Goal: Task Accomplishment & Management: Complete application form

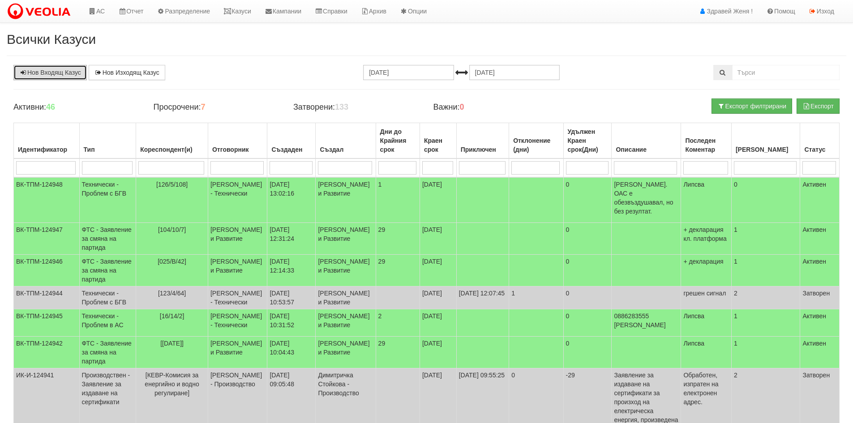
click at [55, 73] on link "Нов Входящ Казус" at bounding box center [49, 72] width 73 height 15
click at [71, 70] on link "Нов Входящ Казус" at bounding box center [49, 72] width 73 height 15
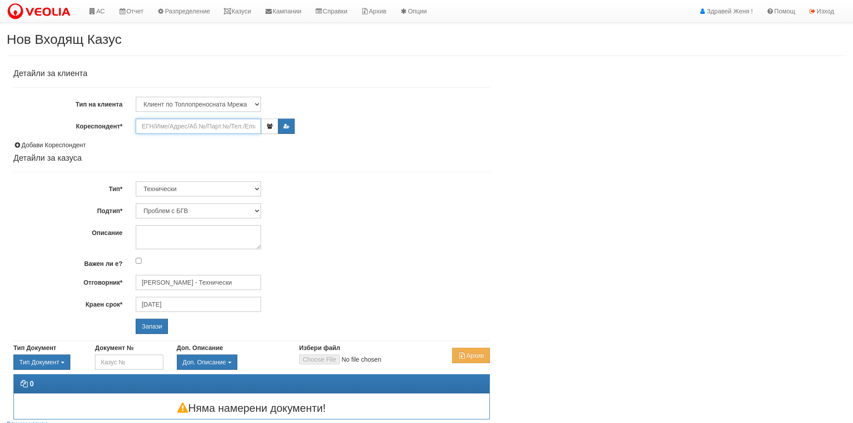
click at [149, 126] on input "Кореспондент*" at bounding box center [198, 126] width 125 height 15
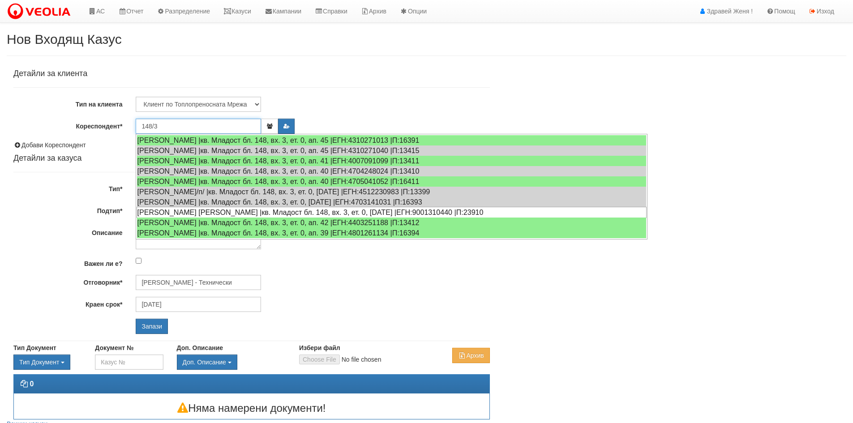
click at [321, 211] on div "ДИЯН КАРНИК ЯЗМАДЖИЯН |кв. Младост бл. 148, вх. 3, ет. 0, ап. 25 |ЕГН:900131044…" at bounding box center [392, 212] width 510 height 11
type input "Диян Карник Ясмаджиян"
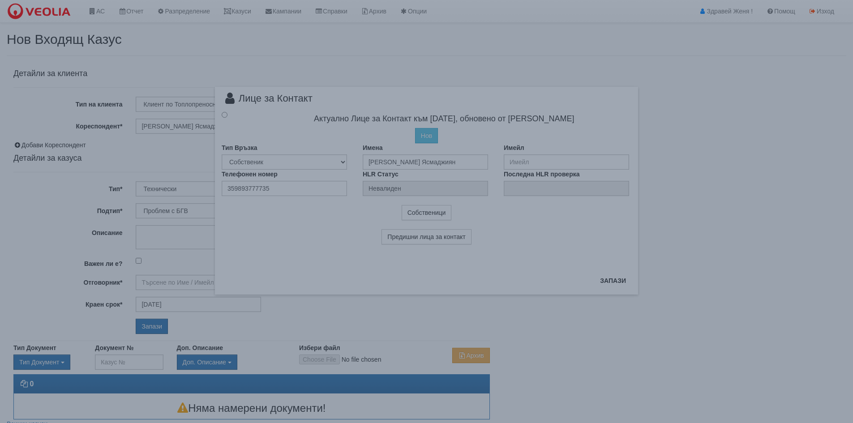
type input "[PERSON_NAME] - Технически"
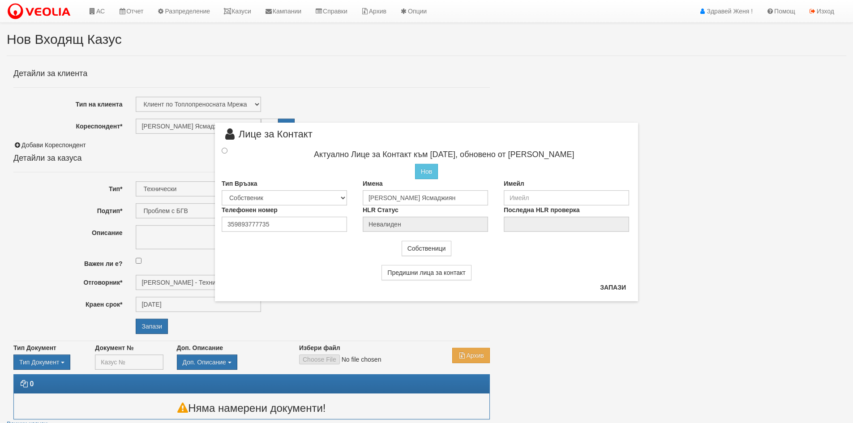
click at [504, 88] on div "× Лице за Контакт Актуално Лице за Контакт към 06/01/2022, обновено от Катерина…" at bounding box center [426, 150] width 437 height 301
click at [407, 116] on div "× Лице за Контакт Актуално Лице за Контакт към 06/01/2022, обновено от Катерина…" at bounding box center [426, 150] width 437 height 301
click at [187, 154] on div "× Лице за Контакт Актуално Лице за Контакт към 06/01/2022, обновено от Катерина…" at bounding box center [427, 150] width 524 height 301
click at [244, 14] on link "Казуси" at bounding box center [237, 11] width 41 height 22
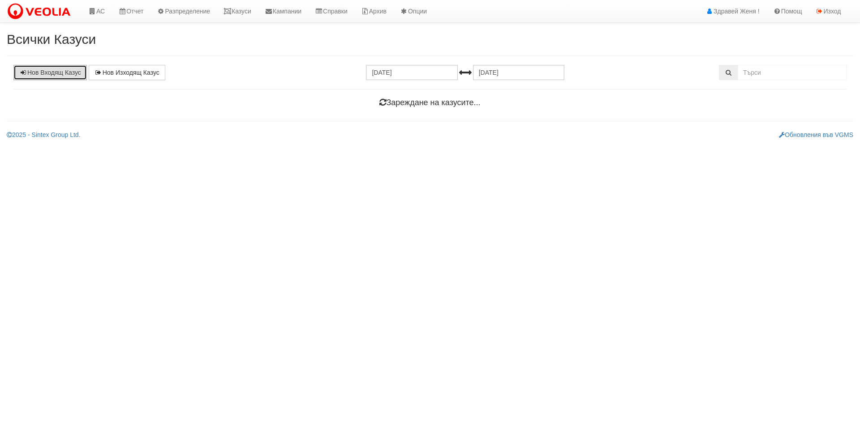
click at [76, 74] on link "Нов Входящ Казус" at bounding box center [49, 72] width 73 height 15
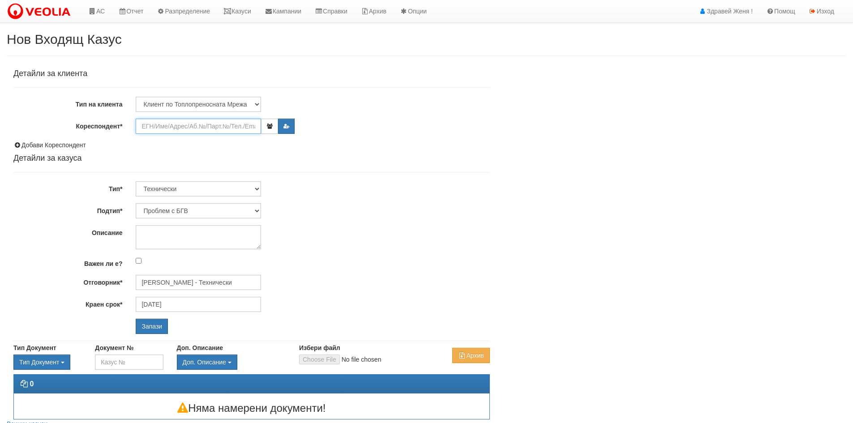
click at [198, 125] on input "Кореспондент*" at bounding box center [198, 126] width 125 height 15
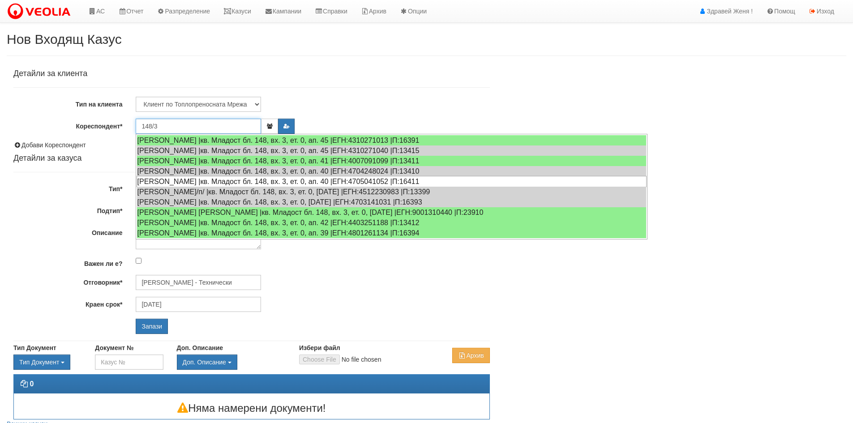
click at [249, 184] on div "ВИОЛЕТА ГЕОРГИЕВА МИНЧЕВА |кв. Младост бл. 148, вх. 3, ет. 0, ап. 40 |ЕГН:47050…" at bounding box center [392, 181] width 510 height 11
type input "Виолета Минчева"
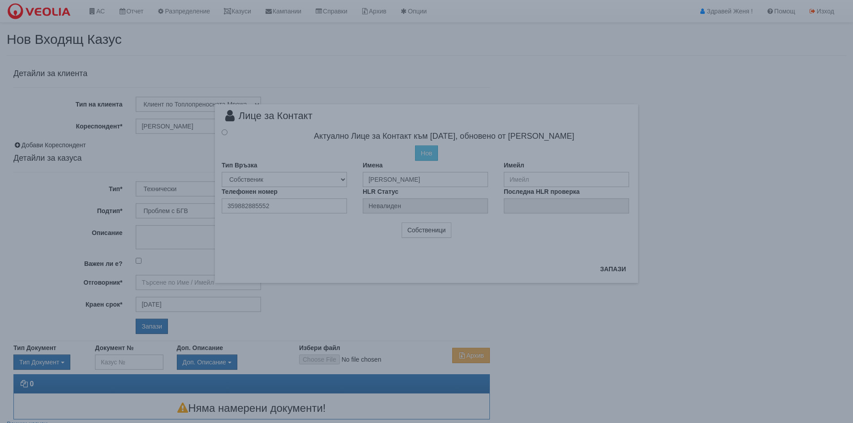
type input "[PERSON_NAME] - Технически"
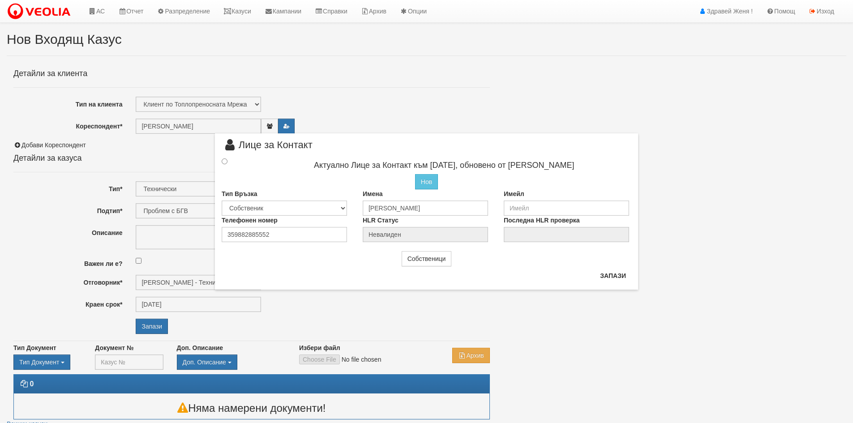
click at [287, 128] on div "× Лице за Контакт Актуално Лице за Контакт към 11/07/2023, обновено от Стефка К…" at bounding box center [426, 145] width 437 height 290
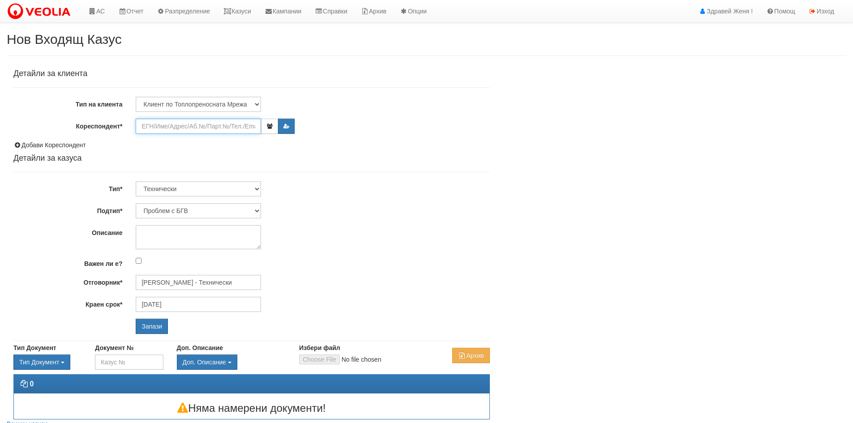
click at [181, 128] on input "Кореспондент*" at bounding box center [198, 126] width 125 height 15
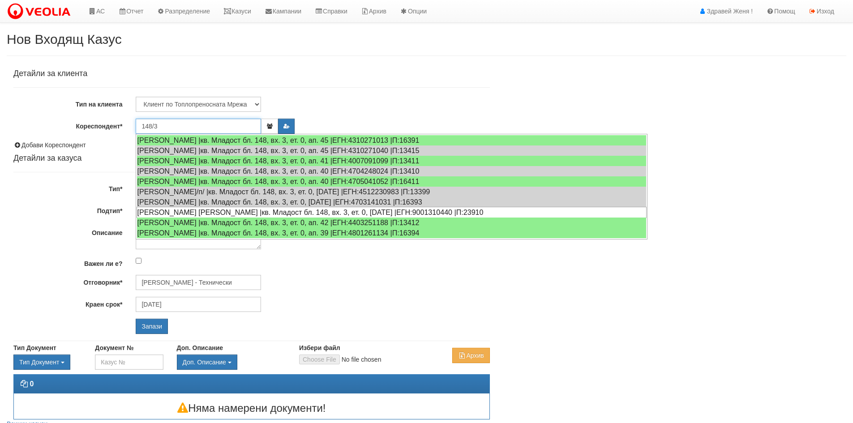
click at [209, 214] on div "ДИЯН КАРНИК ЯЗМАДЖИЯН |кв. Младост бл. 148, вх. 3, ет. 0, ап. 25 |ЕГН:900131044…" at bounding box center [392, 212] width 510 height 11
type input "[PERSON_NAME] Ясмаджиян"
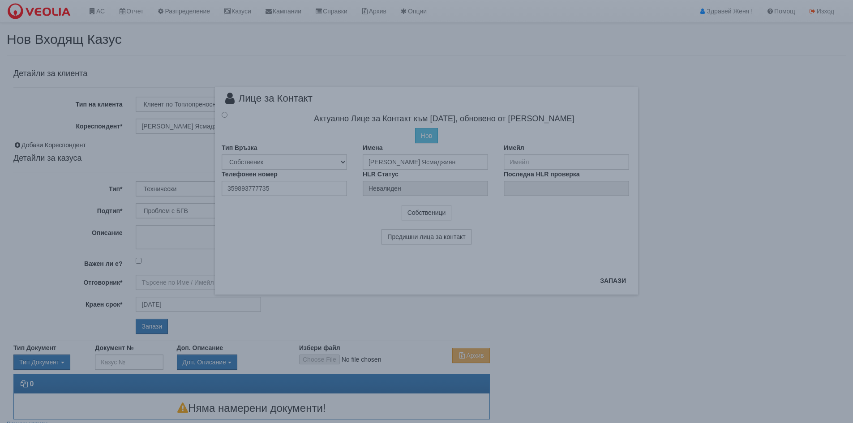
type input "[PERSON_NAME] - Технически"
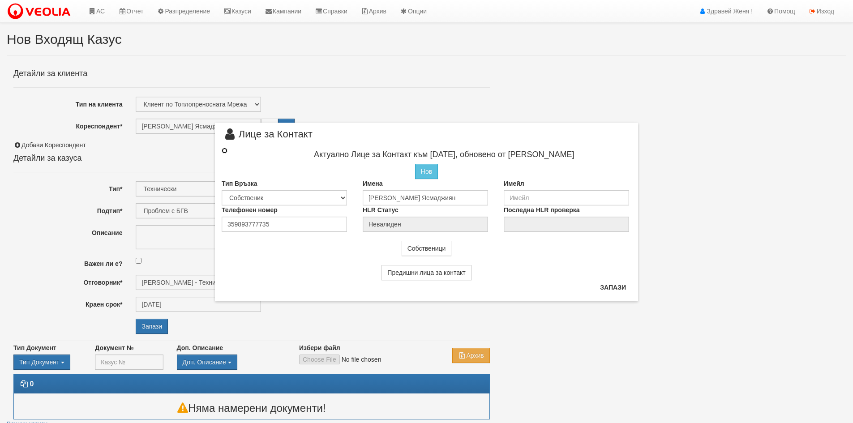
click at [223, 150] on input "radio" at bounding box center [225, 151] width 6 height 6
radio input "true"
type input "Диян Карник Ясмаджиян"
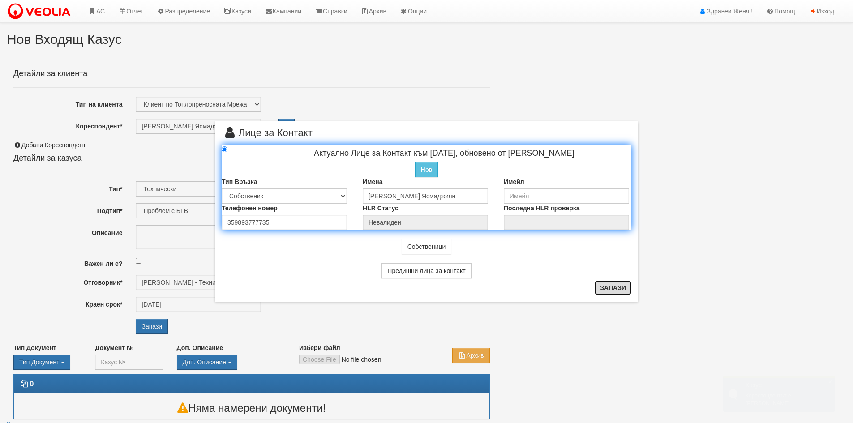
click at [605, 289] on button "Запази" at bounding box center [613, 288] width 37 height 14
radio input "true"
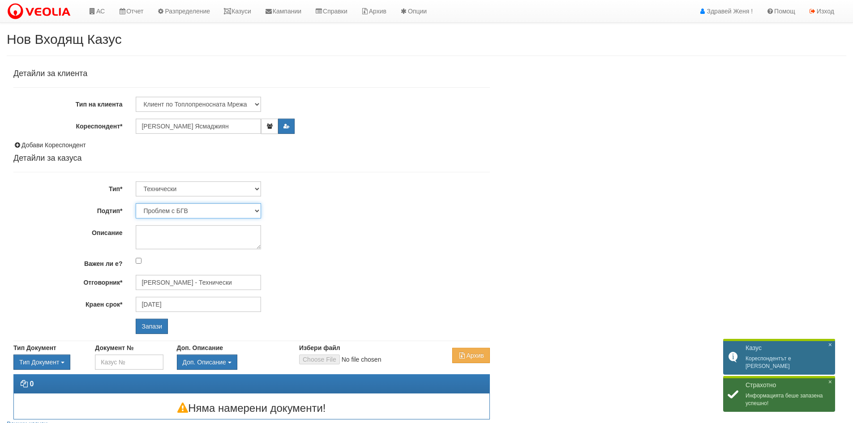
click at [257, 210] on select "Проблем с БГВ Теч ВОИ Теч БГВ Теч в АС Теч от водомер Проблем в АС Интервенция …" at bounding box center [198, 210] width 125 height 15
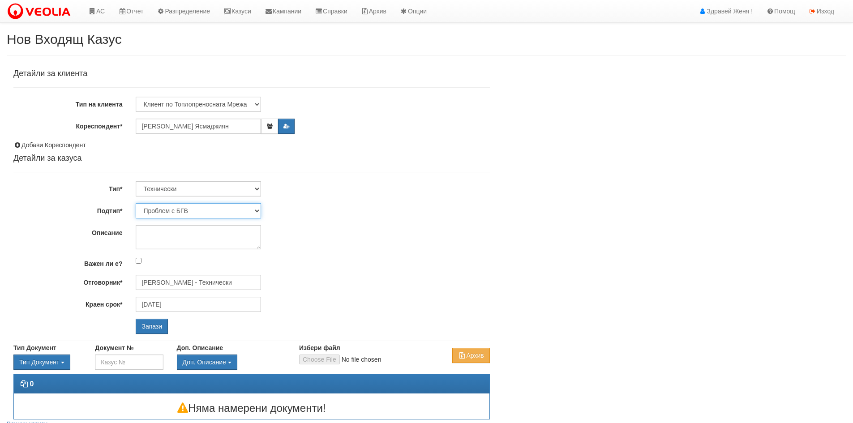
select select "Теч в АС"
click at [136, 203] on select "Проблем с БГВ Теч ВОИ Теч БГВ Теч в АС Теч от водомер Проблем в АС Интервенция …" at bounding box center [198, 210] width 125 height 15
type input "12/08/2025"
type input "Дончо Дончев - Технически"
click at [255, 210] on select "Проблем с БГВ Теч ВОИ Теч БГВ Теч в АС Теч от водомер Проблем в АС Интервенция …" at bounding box center [198, 210] width 125 height 15
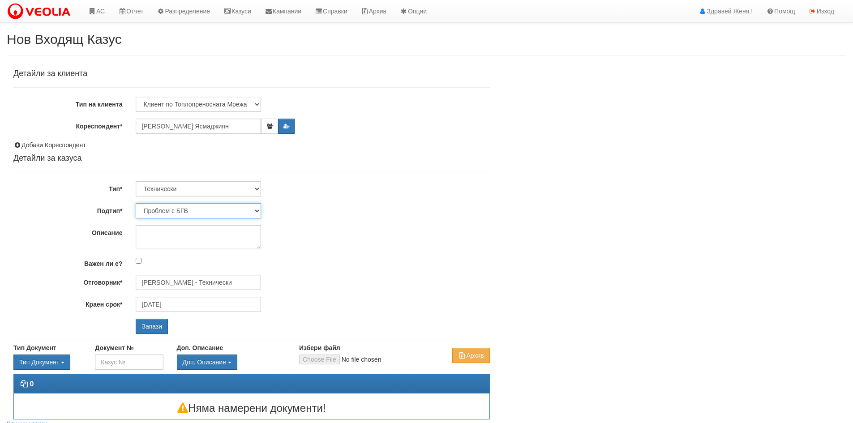
select select "Проблем с БГВ"
click at [136, 203] on select "Проблем с БГВ Теч ВОИ Теч БГВ Теч в АС Теч от водомер Проблем в АС Интервенция …" at bounding box center [198, 210] width 125 height 15
type input "13/08/2025"
type input "Дончо Дончев - Технически"
click at [171, 235] on textarea "Описание" at bounding box center [198, 237] width 125 height 24
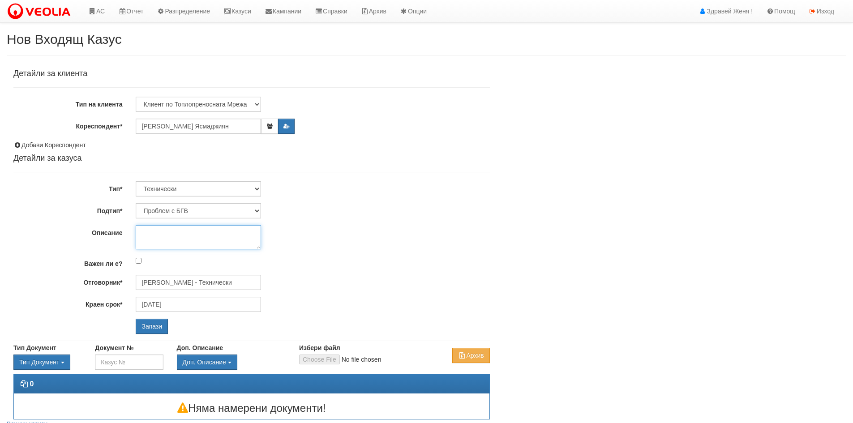
click at [170, 242] on textarea "Описание" at bounding box center [198, 237] width 125 height 24
paste textarea "Йордан – тел. 0885 907 871"
type textarea "Йордан – тел. 0885 907 871"
click at [149, 323] on input "Запази" at bounding box center [152, 326] width 32 height 15
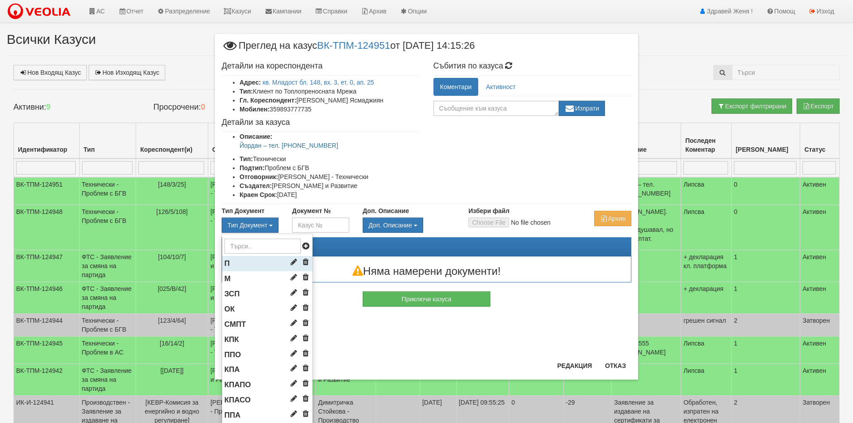
click at [249, 266] on li "П" at bounding box center [267, 263] width 90 height 15
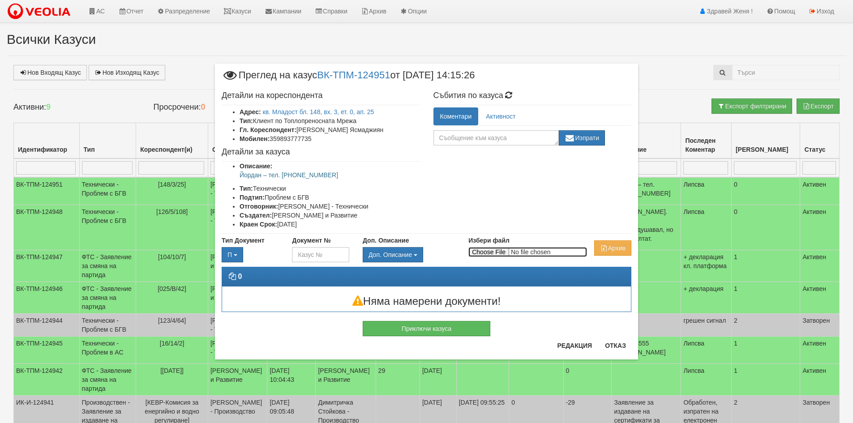
click at [496, 253] on input "Избери файл" at bounding box center [527, 252] width 119 height 10
type input "C:\fakepath\148-3.pdf"
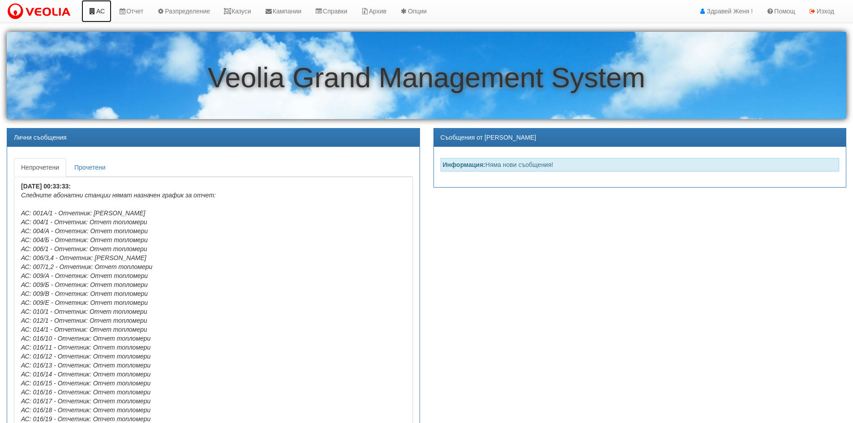
click at [99, 6] on link "АС" at bounding box center [96, 11] width 30 height 22
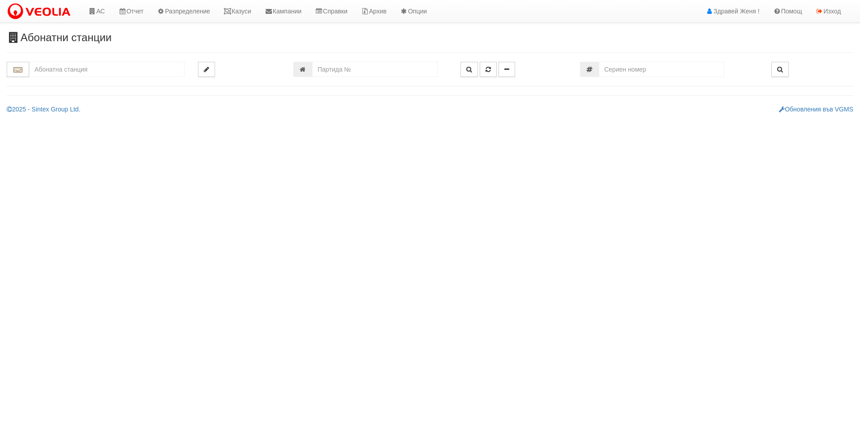
click at [104, 65] on input "text" at bounding box center [106, 69] width 155 height 15
click at [256, 10] on link "Казуси" at bounding box center [237, 11] width 41 height 22
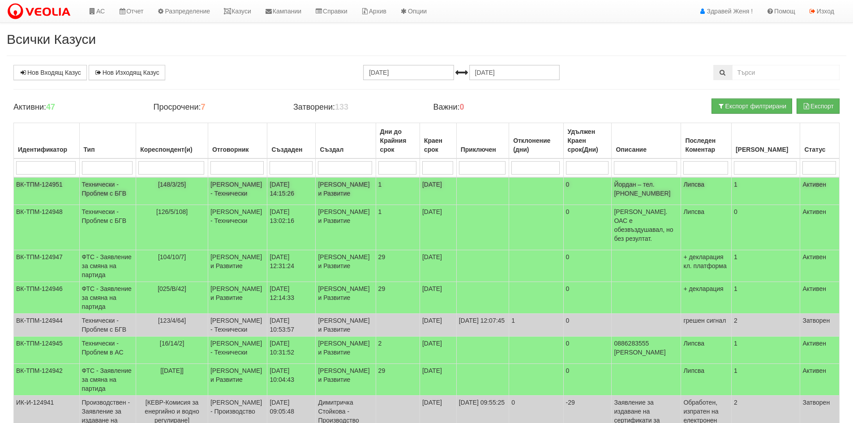
click at [234, 186] on td "[PERSON_NAME] - Технически" at bounding box center [237, 191] width 59 height 28
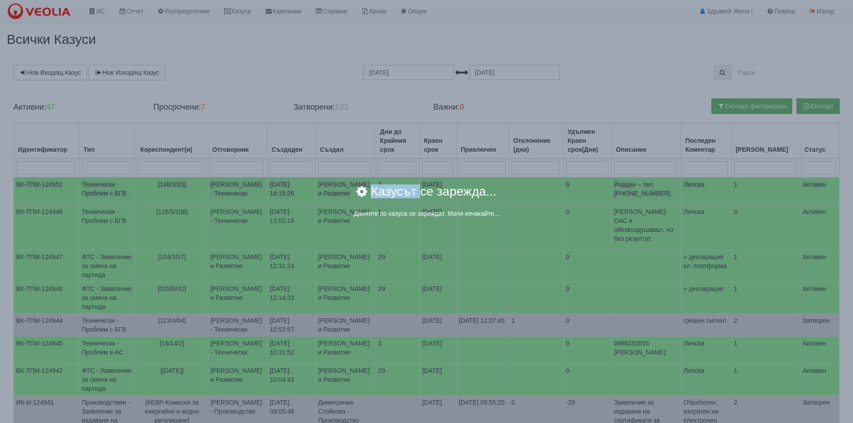
click at [234, 186] on div "× Казусът се зарежда... Данните по казуса се зареждат. Моля изчакайте..." at bounding box center [426, 206] width 510 height 55
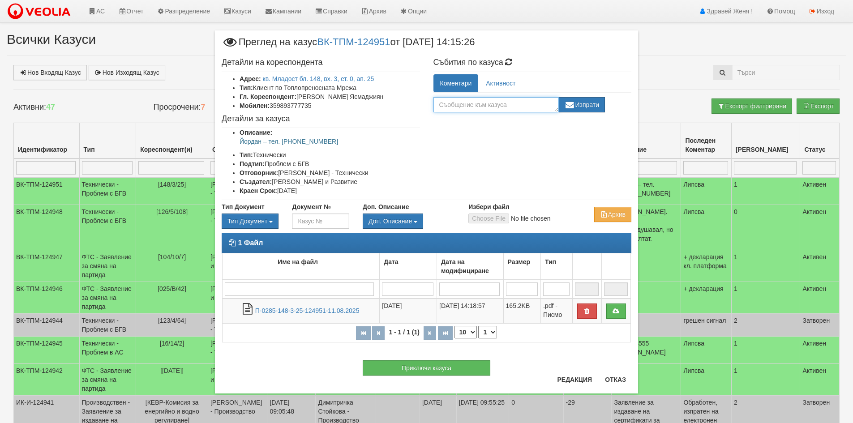
click at [462, 108] on textarea at bounding box center [495, 104] width 125 height 15
click at [457, 104] on textarea at bounding box center [495, 104] width 125 height 15
click at [578, 381] on button "Редакция" at bounding box center [575, 380] width 46 height 14
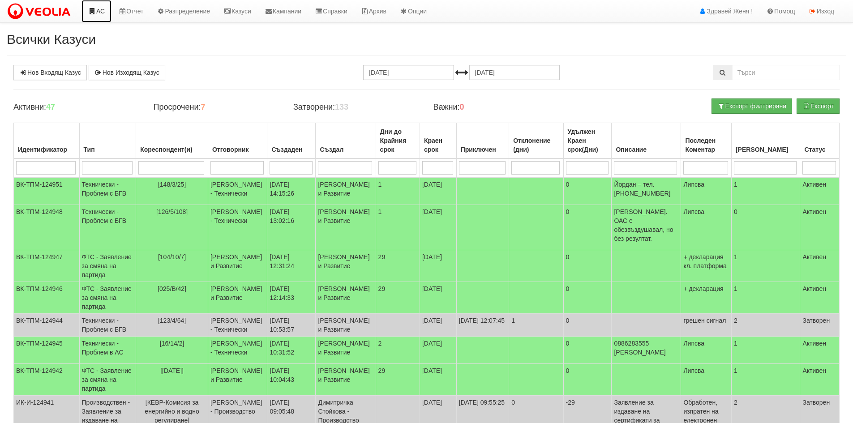
click at [99, 13] on link "АС" at bounding box center [96, 11] width 30 height 22
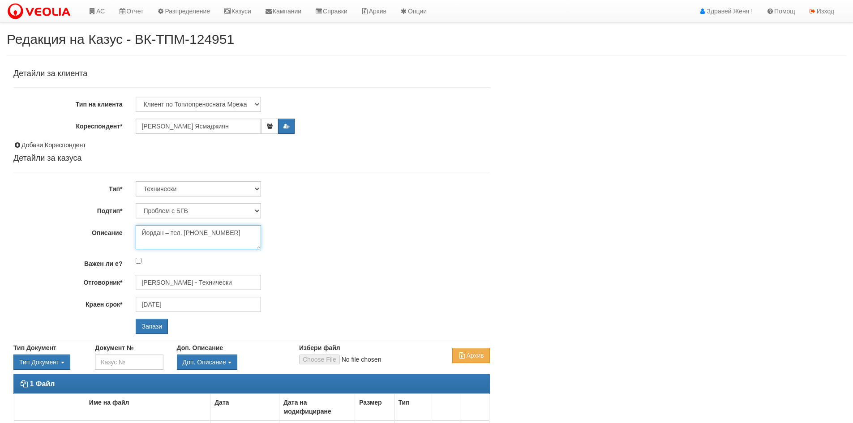
click at [166, 240] on textarea "Йордан – тел. 0885 907 871" at bounding box center [198, 237] width 125 height 24
click at [229, 236] on textarea "Йордан – тел. 0885 907 871" at bounding box center [198, 237] width 125 height 24
type textarea "Йордан – тел. [PHONE_NUMBER]"
click at [93, 13] on icon at bounding box center [92, 11] width 8 height 6
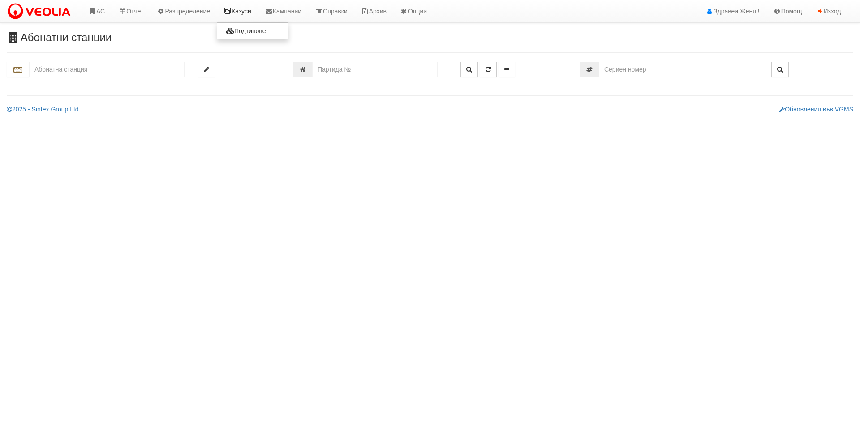
click at [253, 11] on link "Казуси" at bounding box center [237, 11] width 41 height 22
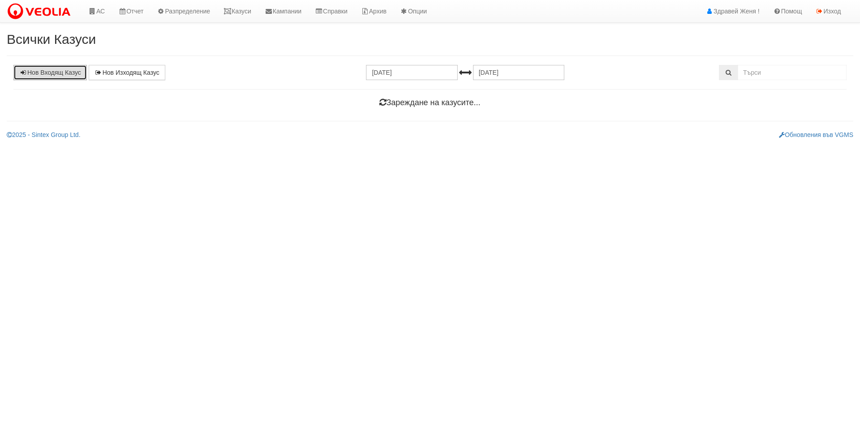
click at [63, 75] on link "Нов Входящ Казус" at bounding box center [49, 72] width 73 height 15
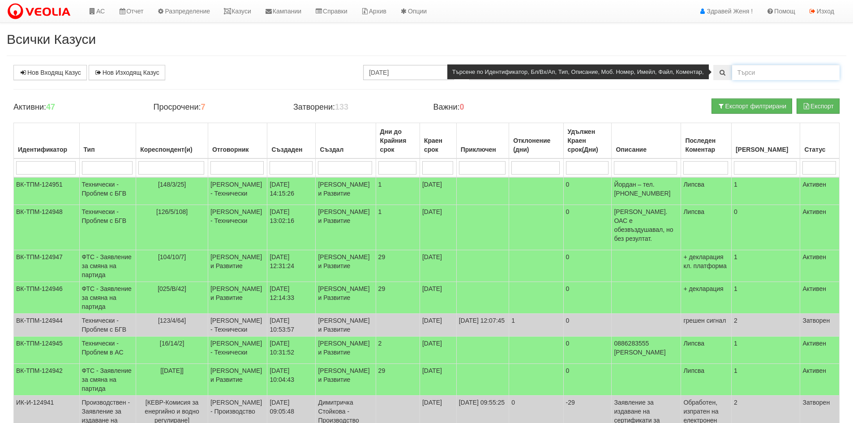
drag, startPoint x: 749, startPoint y: 73, endPoint x: 746, endPoint y: 68, distance: 6.2
click at [750, 73] on input "text" at bounding box center [785, 72] width 107 height 15
type input "115/7/19"
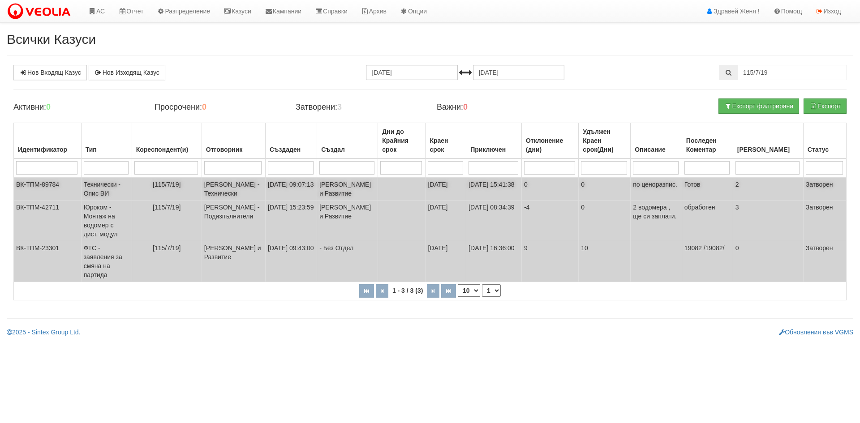
click at [120, 193] on td "Технически - Опис ВИ" at bounding box center [106, 188] width 51 height 23
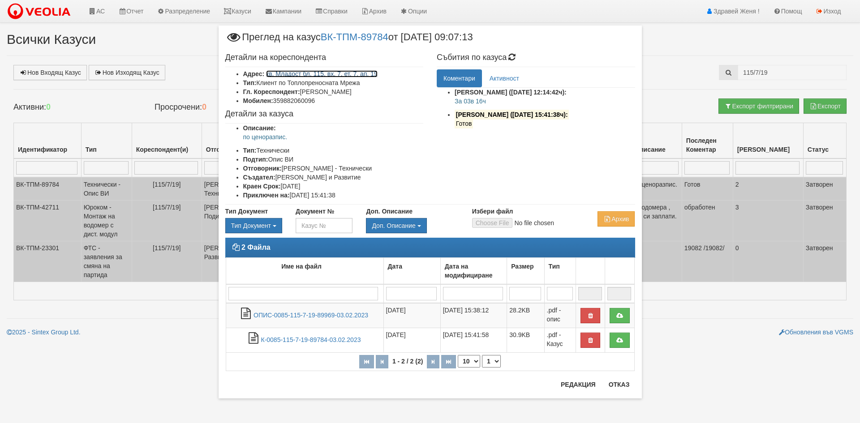
click at [328, 75] on link "кв. Младост бл. 115, вх. 7, ет. 7, ап. 19" at bounding box center [321, 73] width 111 height 7
click at [447, 167] on div "Детайли на кореспондента Адрес: кв. Младост бл. 115, вх. 7, ет. 7, ап. 19 Тип: …" at bounding box center [430, 126] width 423 height 155
click at [617, 383] on button "Отказ" at bounding box center [619, 384] width 32 height 14
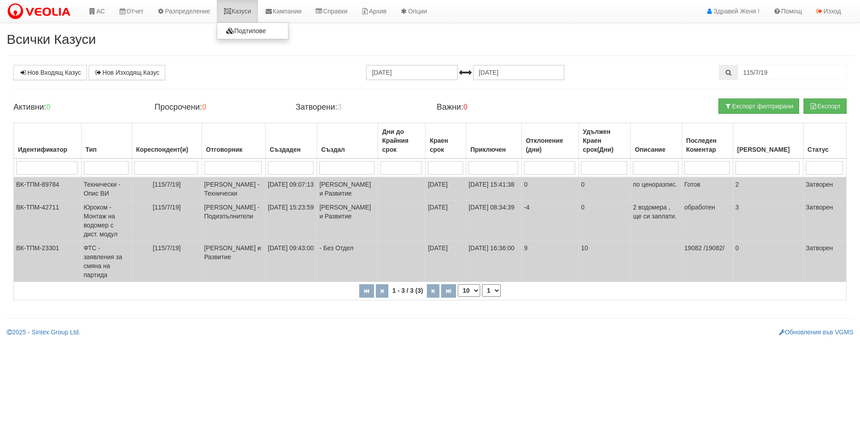
click at [242, 13] on link "Казуси" at bounding box center [237, 11] width 41 height 22
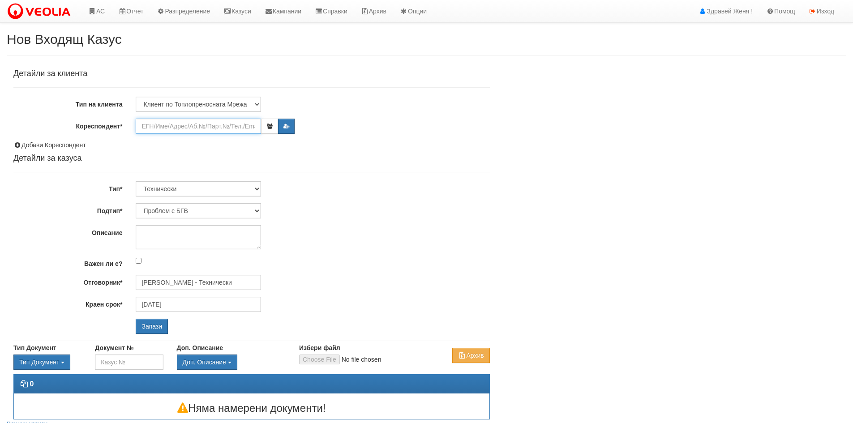
click at [146, 127] on input "Кореспондент*" at bounding box center [198, 126] width 125 height 15
click at [145, 125] on input "Кореспондент*" at bounding box center [198, 126] width 125 height 15
click at [240, 14] on link "Казуси" at bounding box center [237, 11] width 41 height 22
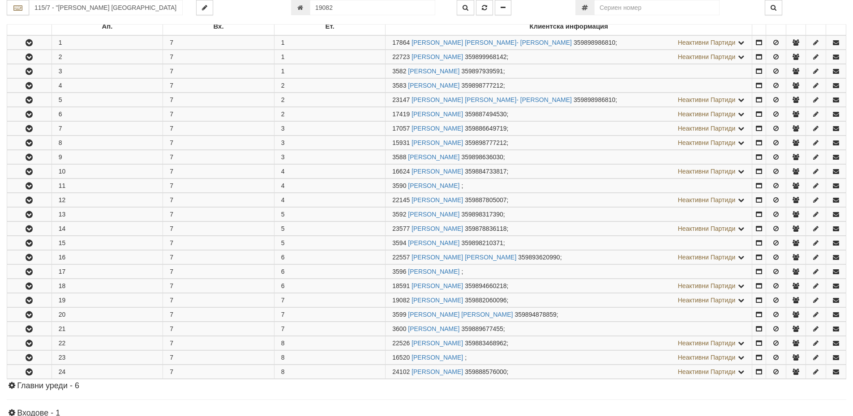
scroll to position [345, 0]
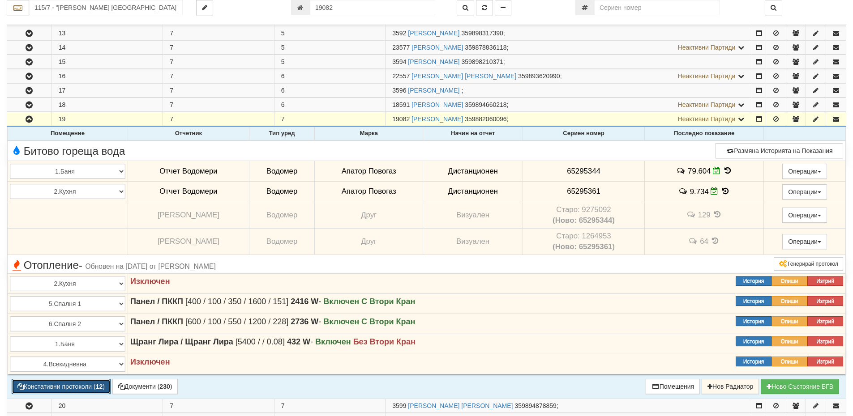
click at [85, 387] on button "Констативни протоколи ( 12 )" at bounding box center [61, 386] width 99 height 15
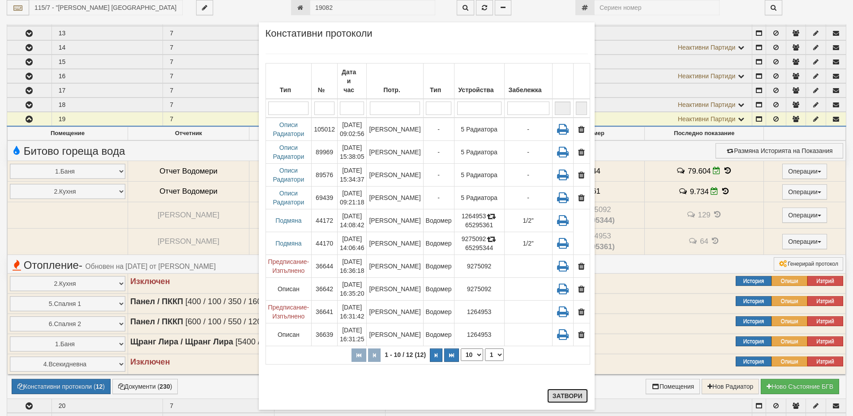
drag, startPoint x: 563, startPoint y: 401, endPoint x: 505, endPoint y: 379, distance: 62.0
click at [561, 401] on button "Затвори" at bounding box center [567, 396] width 41 height 14
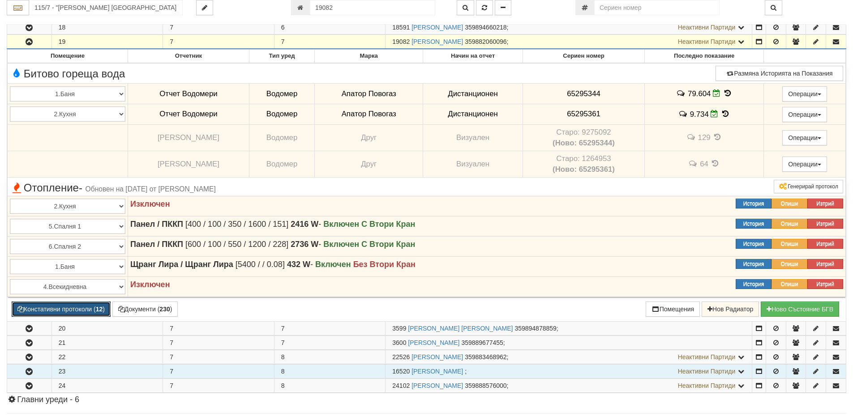
scroll to position [434, 0]
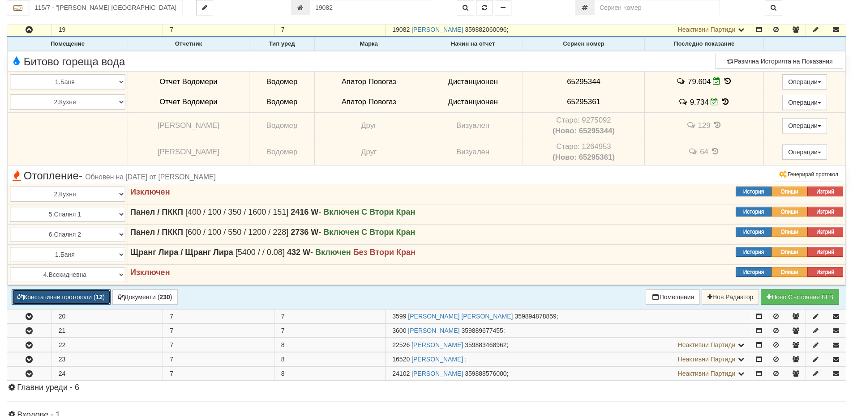
click at [48, 296] on button "Констативни протоколи ( 12 )" at bounding box center [61, 297] width 99 height 15
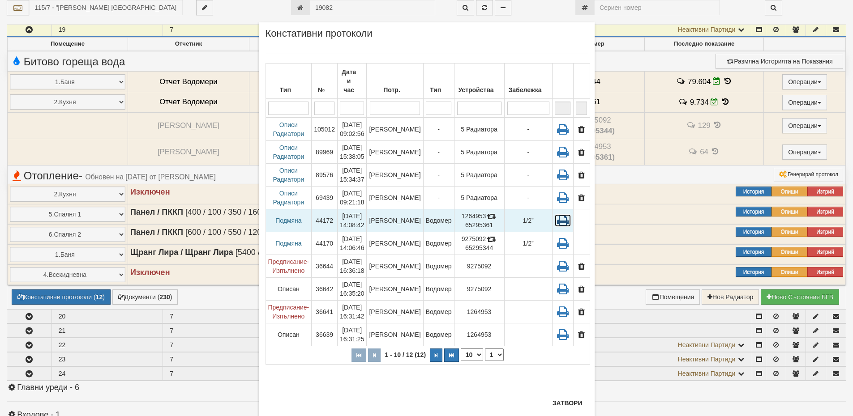
click at [555, 216] on icon at bounding box center [563, 220] width 16 height 13
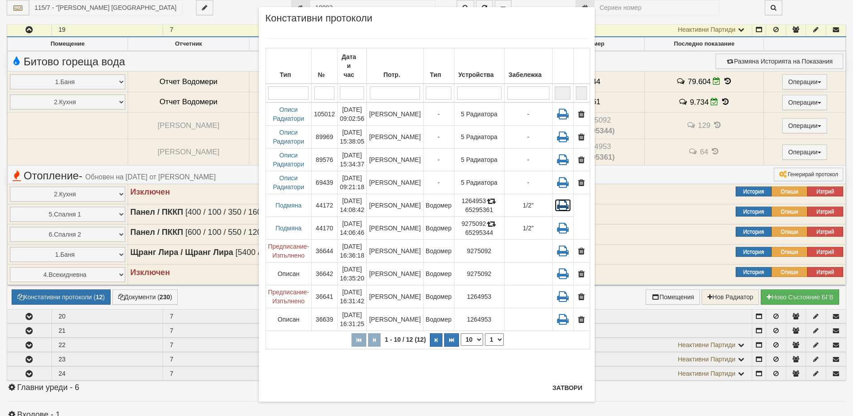
scroll to position [23, 0]
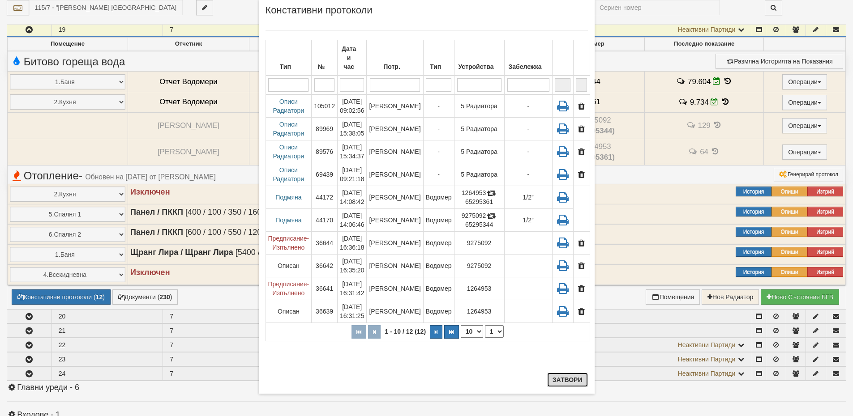
click at [575, 379] on button "Затвори" at bounding box center [567, 380] width 41 height 14
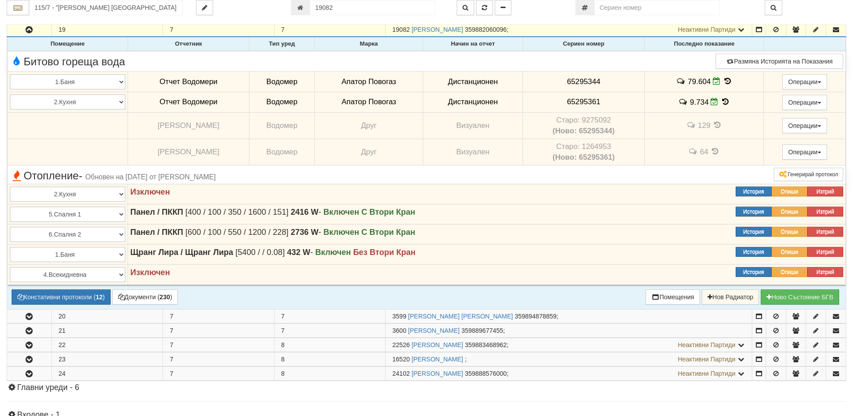
click at [728, 80] on icon at bounding box center [728, 81] width 10 height 8
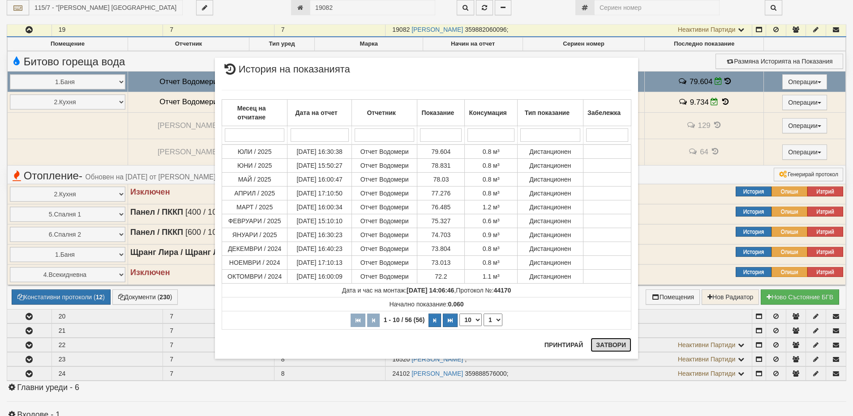
click at [617, 349] on button "Затвори" at bounding box center [611, 345] width 41 height 14
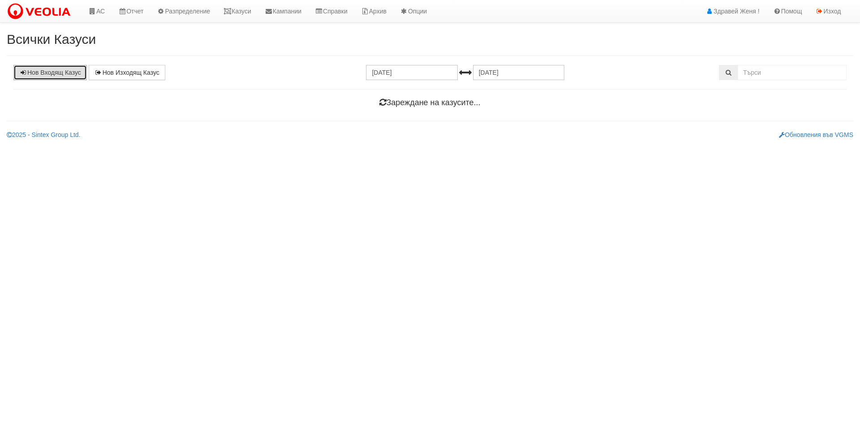
drag, startPoint x: 0, startPoint y: 0, endPoint x: 60, endPoint y: 78, distance: 98.1
click at [60, 77] on link "Нов Входящ Казус" at bounding box center [49, 72] width 73 height 15
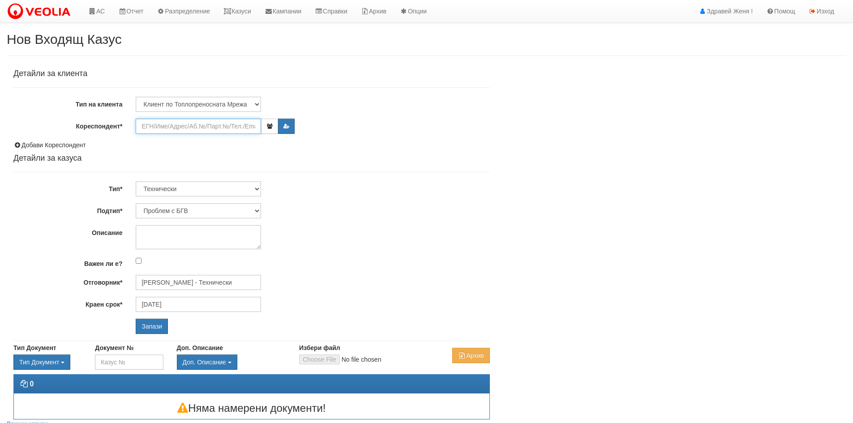
click at [220, 133] on input "Кореспондент*" at bounding box center [198, 126] width 125 height 15
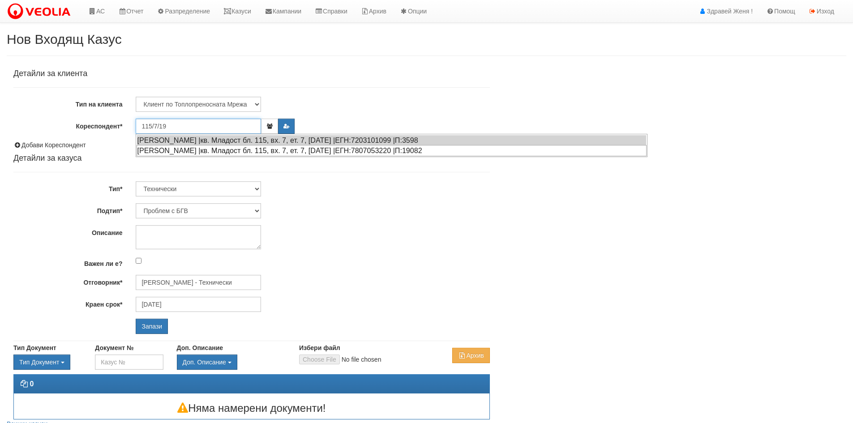
click at [225, 150] on div "СПАСИМИР САШЕВ КИРИЛОВ |кв. Младост бл. 115, вх. 7, ет. 7, ап. 19 |ЕГН:78070532…" at bounding box center [392, 150] width 510 height 11
type input "СПАСИМИР САШЕВ КИРИЛОВ"
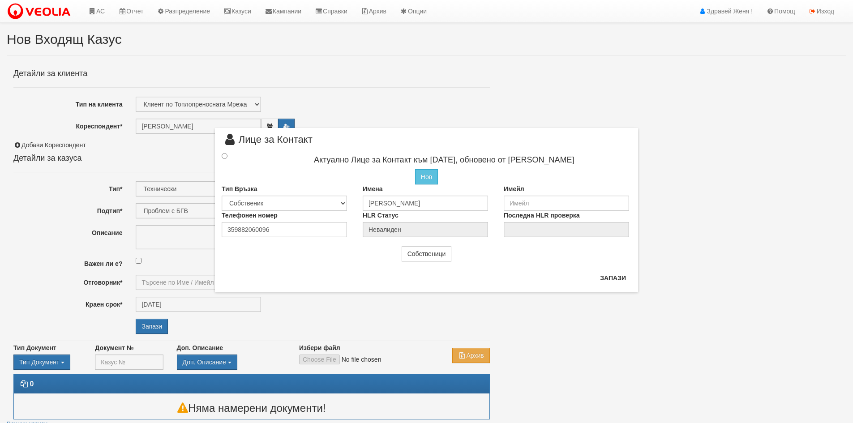
type input "Дончо Дончев - Технически"
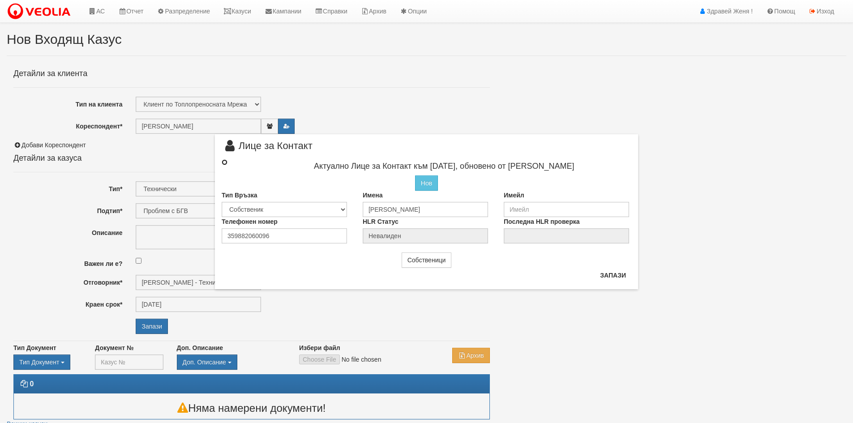
click at [224, 164] on input "radio" at bounding box center [225, 162] width 6 height 6
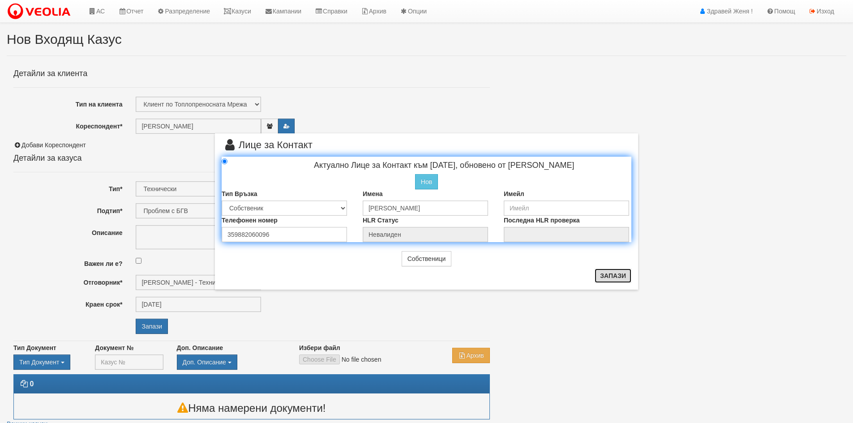
click at [606, 277] on button "Запази" at bounding box center [613, 276] width 37 height 14
radio input "true"
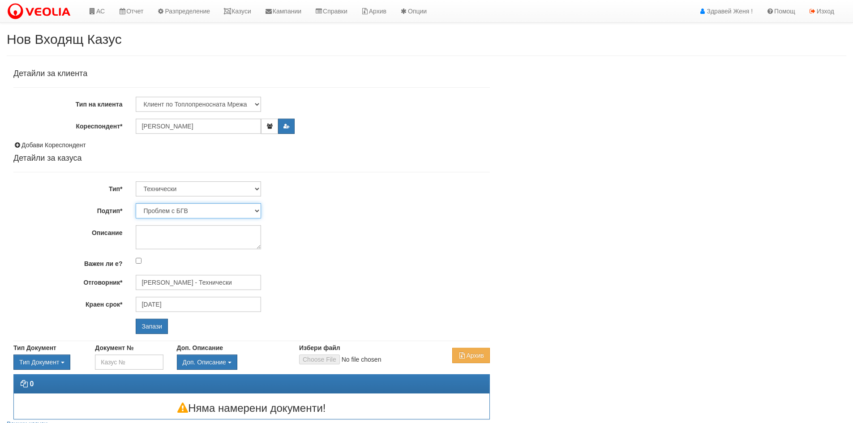
click at [257, 210] on select "Проблем с БГВ Теч ВОИ Теч БГВ Теч в АС Теч от водомер Проблем в АС Интервенция …" at bounding box center [198, 210] width 125 height 15
select select "Теч от водомер"
click at [136, 203] on select "Проблем с БГВ Теч ВОИ Теч БГВ Теч в АС Теч от водомер Проблем в АС Интервенция …" at bounding box center [198, 210] width 125 height 15
type input "[DATE]"
type input "[PERSON_NAME] - Технически"
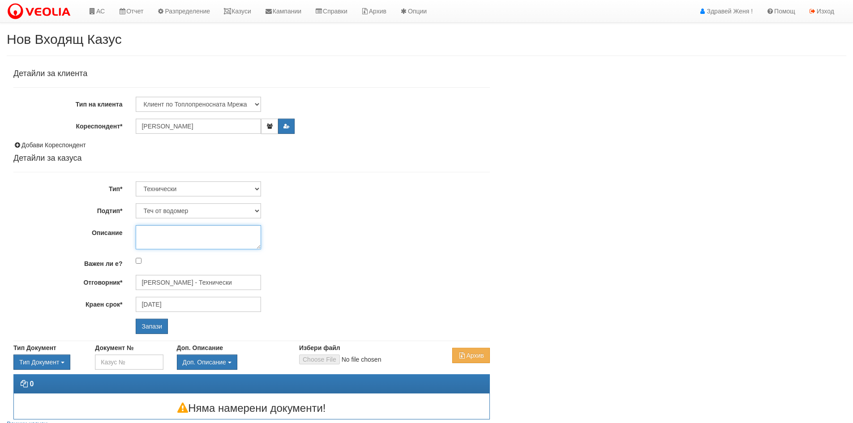
click at [160, 232] on textarea "Описание" at bounding box center [198, 237] width 125 height 24
type textarea "="
type textarea "+"
type textarea "€"
type textarea "."
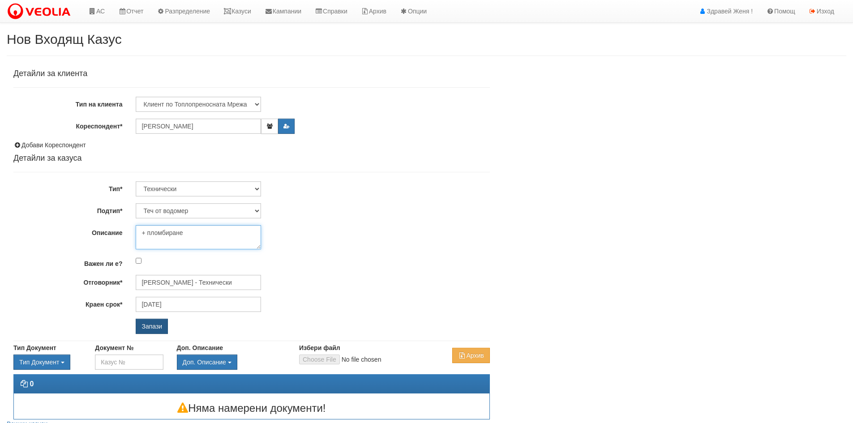
type textarea "+ пломбиране"
click at [161, 324] on input "Запази" at bounding box center [152, 326] width 32 height 15
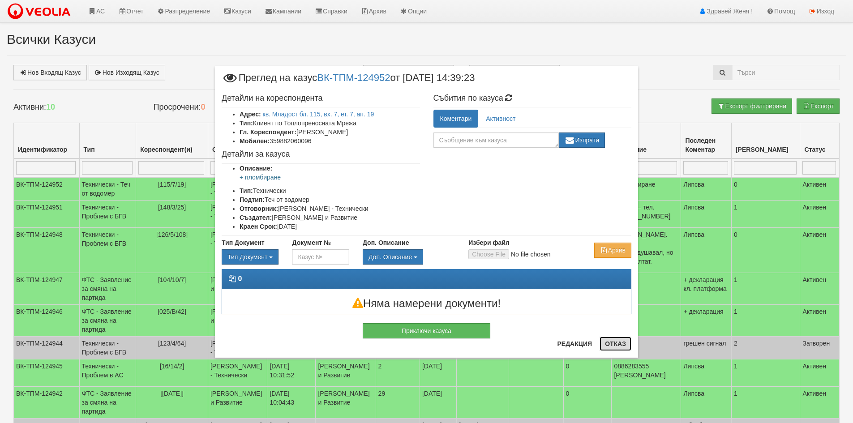
click at [608, 343] on button "Отказ" at bounding box center [616, 344] width 32 height 14
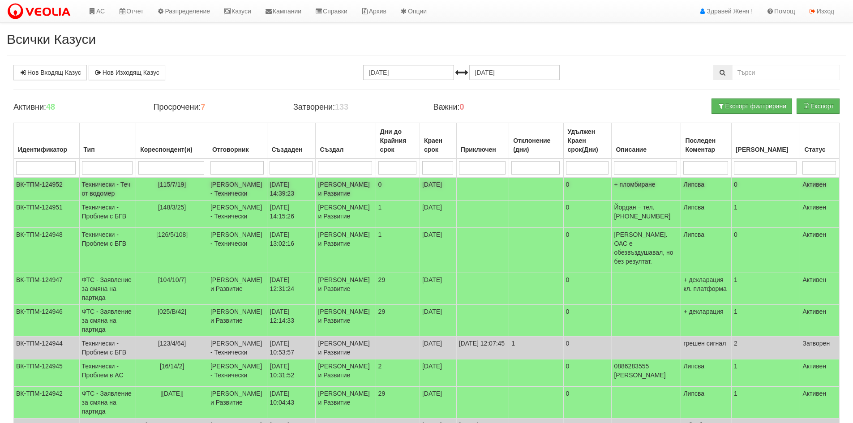
click at [205, 185] on td "[115/7/19]" at bounding box center [172, 188] width 72 height 23
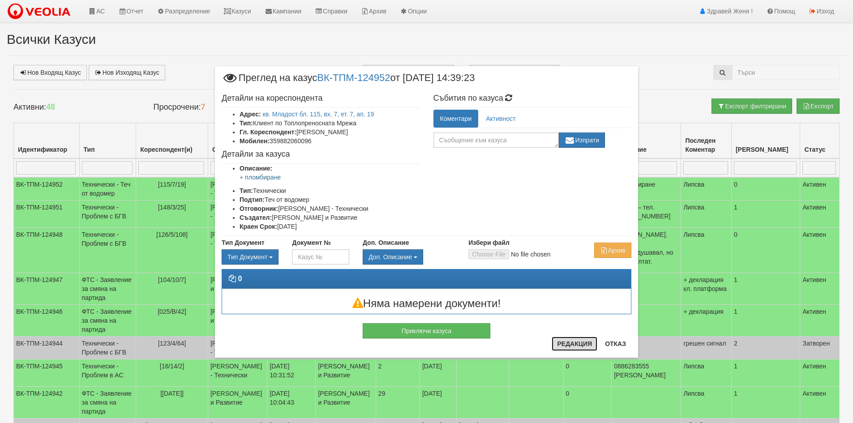
click at [571, 344] on button "Редакция" at bounding box center [575, 344] width 46 height 14
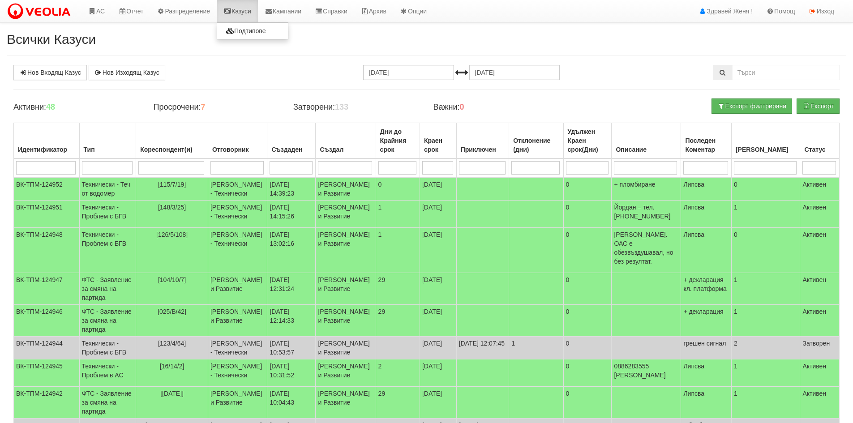
click at [247, 10] on link "Казуси" at bounding box center [237, 11] width 41 height 22
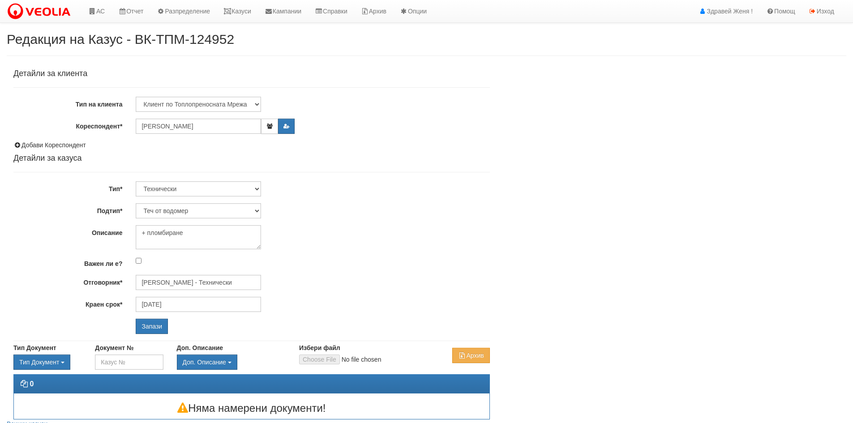
select select "Теч от водомер"
click at [203, 234] on textarea "+ пломбиране" at bounding box center [198, 237] width 125 height 24
type textarea "+ пломбиране"
click at [258, 210] on select "Проблем с БГВ Теч ВОИ Теч БГВ Теч в АС Теч от водомер Проблем в АС Интервенция …" at bounding box center [198, 210] width 125 height 15
select select "Пломбиране на водомер"
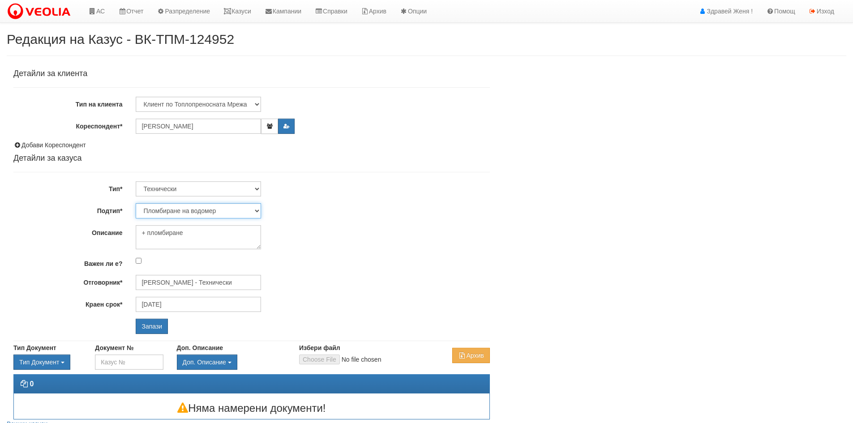
click at [136, 203] on select "Проблем с БГВ Теч ВОИ Теч БГВ Теч в АС Теч от водомер Проблем в АС Интервенция …" at bounding box center [198, 210] width 125 height 15
type input "[DATE]"
type input "[PERSON_NAME] - Технически"
drag, startPoint x: 189, startPoint y: 229, endPoint x: 109, endPoint y: 225, distance: 80.7
click at [116, 229] on div "Описание + пломбиране" at bounding box center [252, 237] width 490 height 24
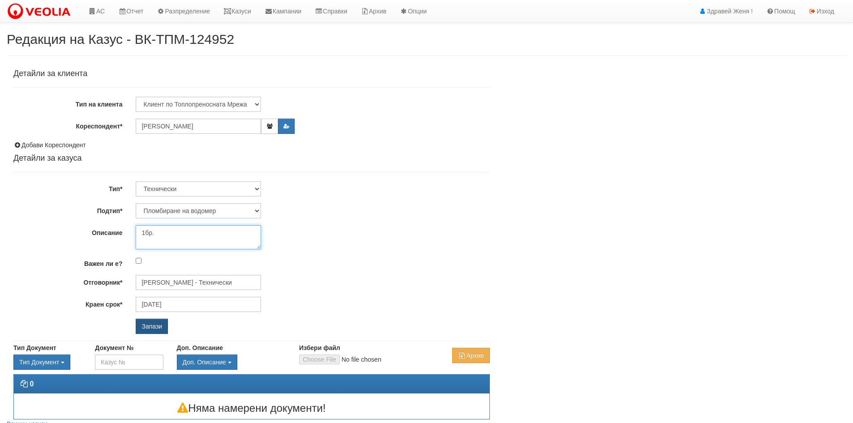
type textarea "1бр."
click at [156, 327] on input "Запази" at bounding box center [152, 326] width 32 height 15
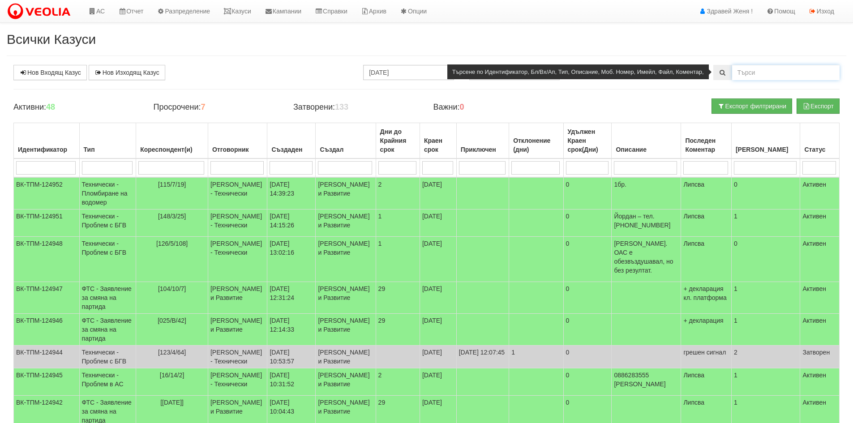
click at [786, 70] on input "text" at bounding box center [785, 72] width 107 height 15
type input "130/2/30"
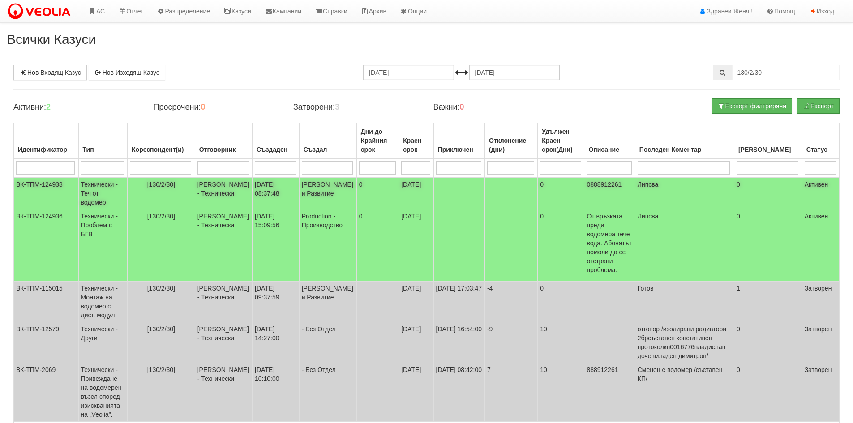
click at [126, 185] on td "Технически - Теч от водомер" at bounding box center [102, 193] width 49 height 32
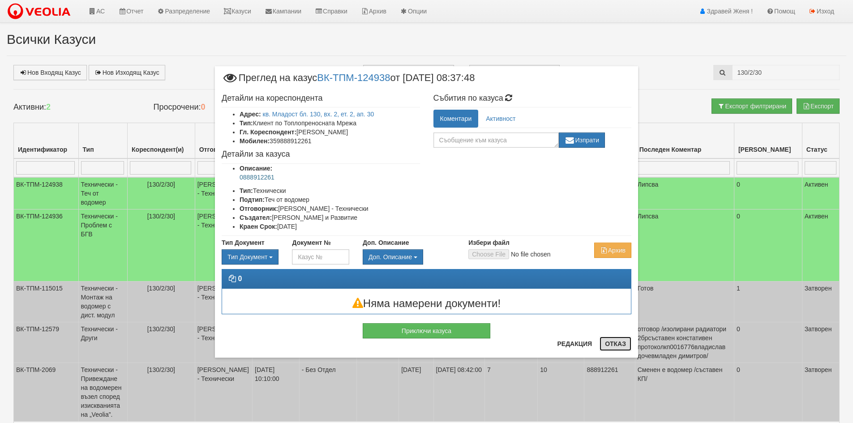
click at [620, 344] on button "Отказ" at bounding box center [616, 344] width 32 height 14
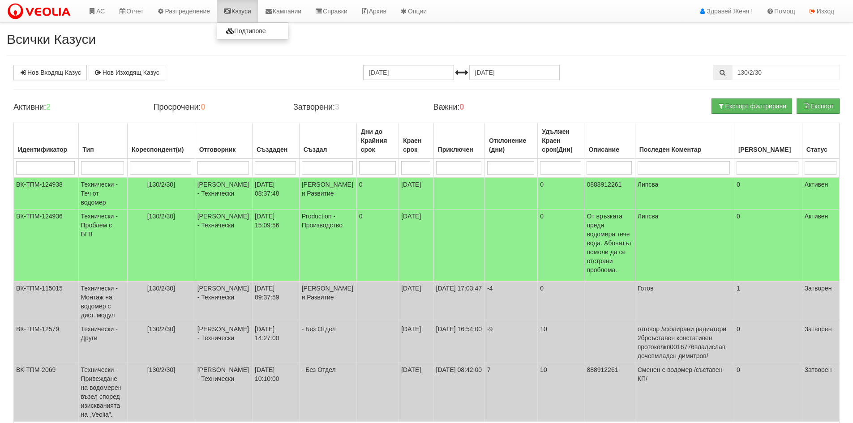
click at [231, 11] on icon at bounding box center [227, 11] width 8 height 6
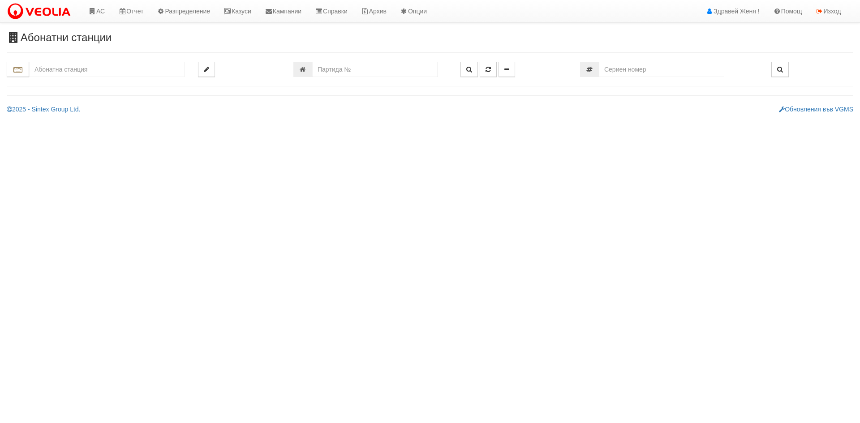
click at [150, 71] on input "text" at bounding box center [106, 69] width 155 height 15
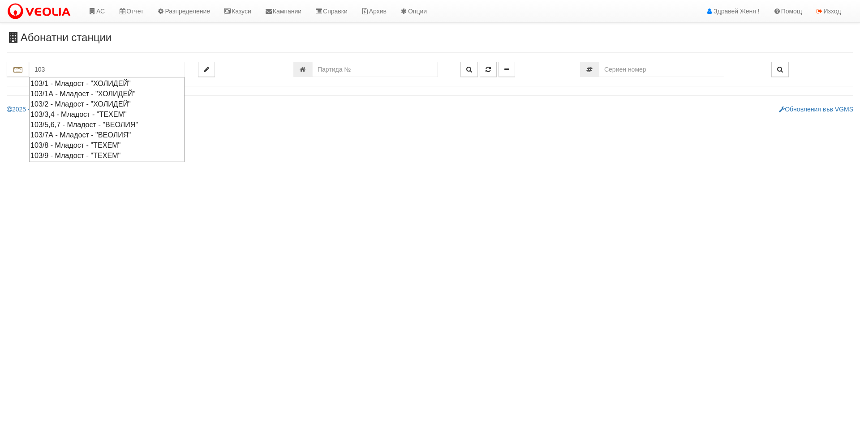
click at [103, 143] on div "103/8 - Младост - "ТЕХЕМ"" at bounding box center [106, 145] width 153 height 10
type input "103/8 - Младост - "ТЕХЕМ""
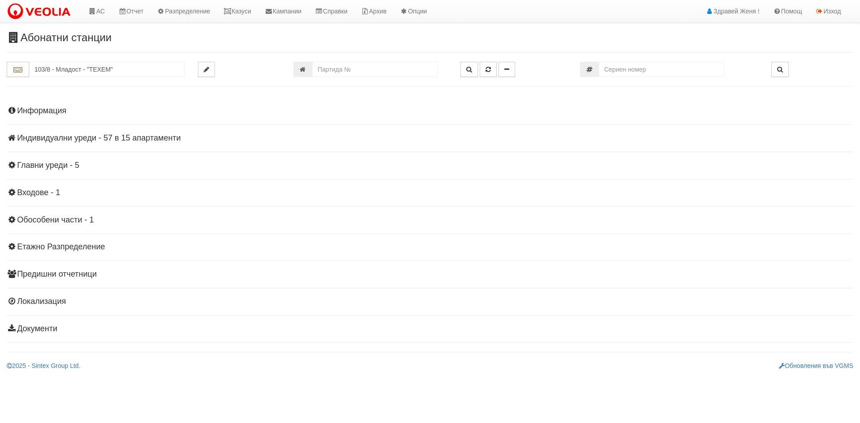
click at [99, 136] on h4 "Индивидуални уреди - 57 в 15 апартаменти" at bounding box center [430, 138] width 846 height 9
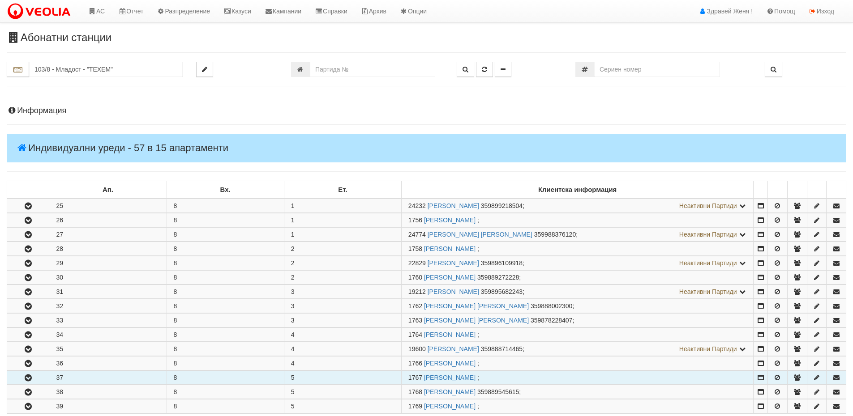
click at [77, 379] on td "37" at bounding box center [107, 378] width 117 height 14
click at [27, 375] on icon "button" at bounding box center [28, 378] width 11 height 6
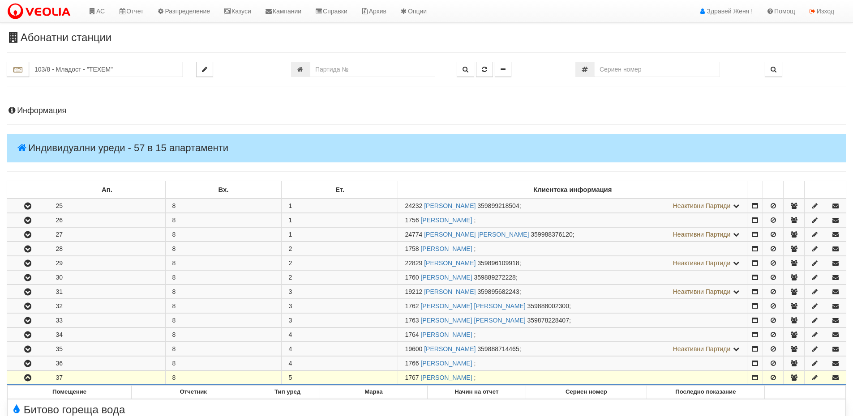
drag, startPoint x: 419, startPoint y: 379, endPoint x: 403, endPoint y: 377, distance: 16.3
click at [403, 377] on td "1767 АТАНАС ЧАКОВ АТАНАСОВ ;" at bounding box center [572, 378] width 349 height 14
copy span "1767"
click at [231, 14] on icon at bounding box center [227, 11] width 8 height 6
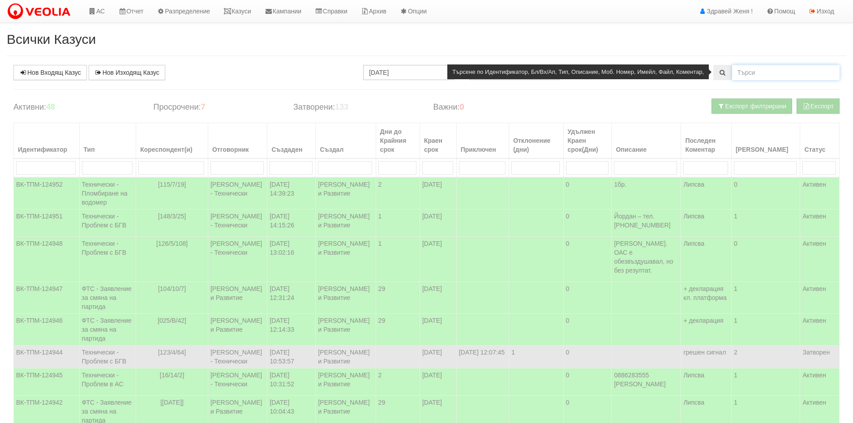
click at [785, 71] on input "text" at bounding box center [785, 72] width 107 height 15
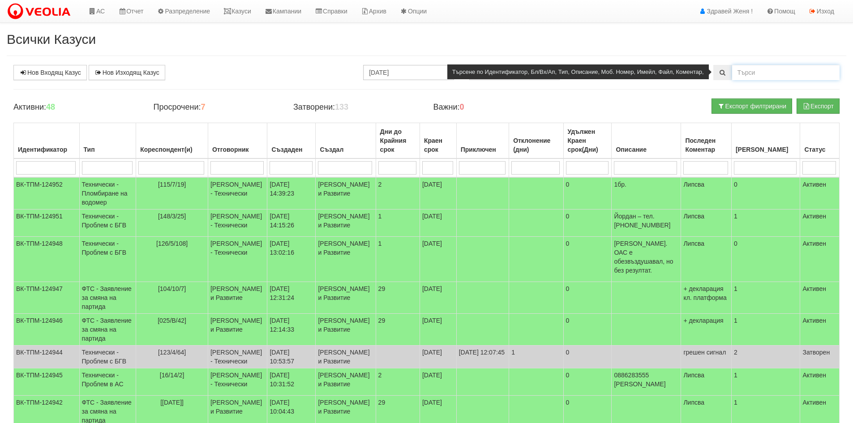
paste input "1767"
type input "1767"
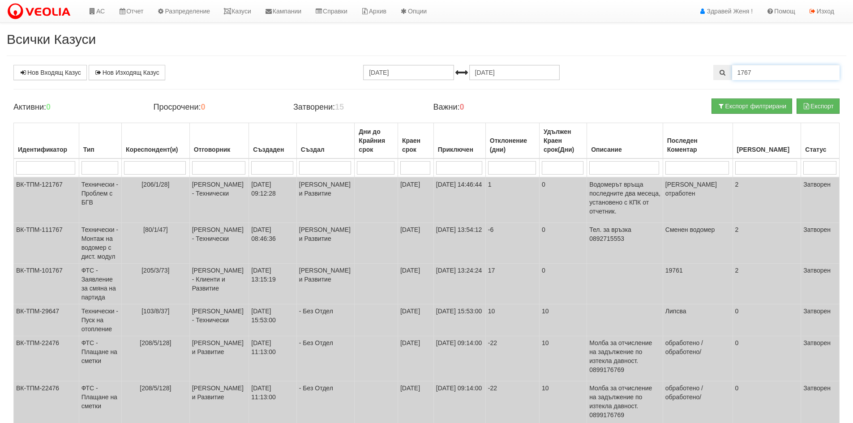
drag, startPoint x: 778, startPoint y: 74, endPoint x: 604, endPoint y: 79, distance: 173.8
click at [608, 79] on div "Нов Входящ Казус Нов Изходящ Казус 11.07.2025 11.08.2025 1767" at bounding box center [427, 72] width 840 height 15
drag, startPoint x: 255, startPoint y: 8, endPoint x: 249, endPoint y: 22, distance: 16.2
click at [254, 9] on link "Казуси" at bounding box center [237, 11] width 41 height 22
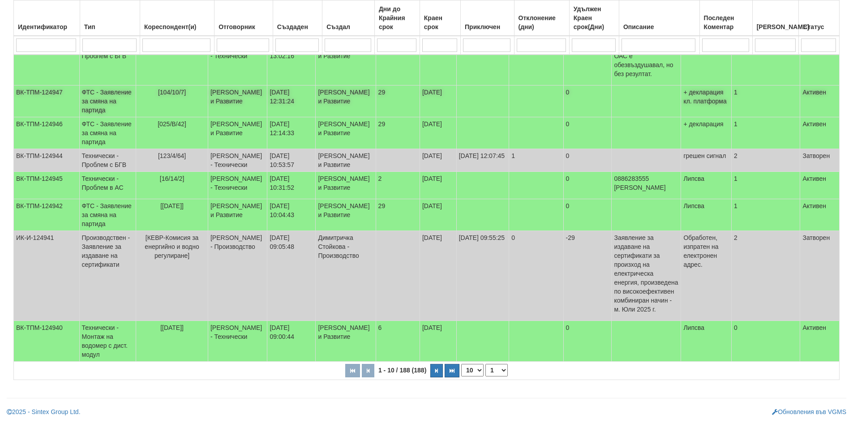
scroll to position [259, 0]
click at [471, 369] on select "10 20 30 40" at bounding box center [472, 370] width 22 height 13
select select "40"
click at [463, 377] on select "10 20 30 40" at bounding box center [472, 370] width 22 height 13
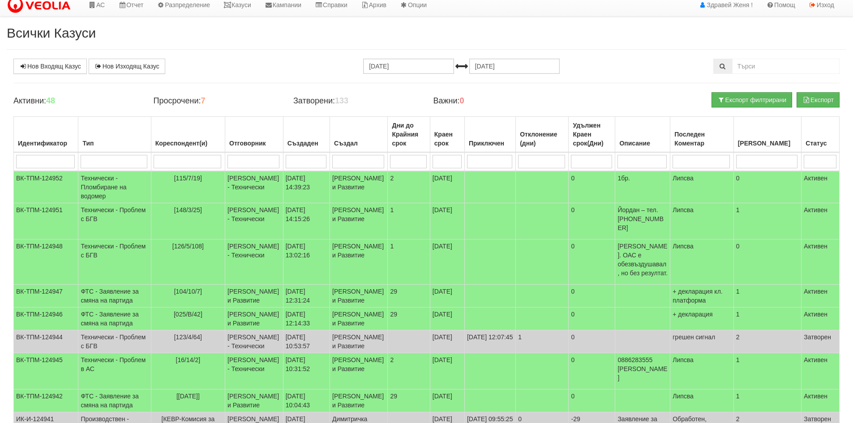
scroll to position [0, 0]
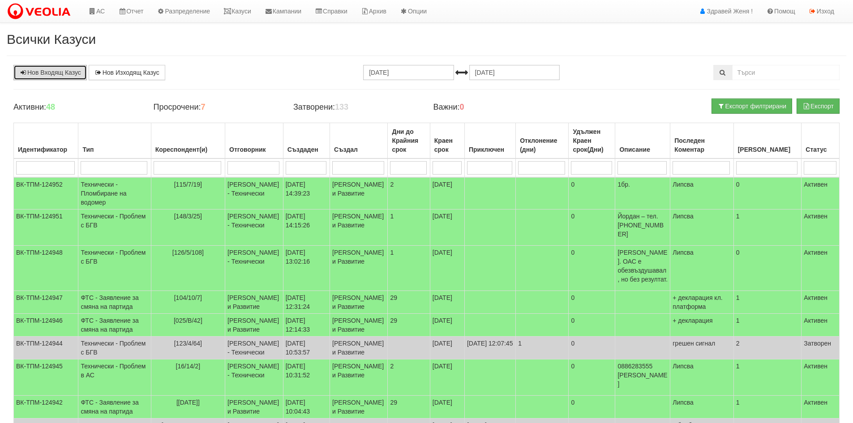
click at [61, 76] on link "Нов Входящ Казус" at bounding box center [49, 72] width 73 height 15
click at [98, 11] on link "АС" at bounding box center [96, 11] width 30 height 22
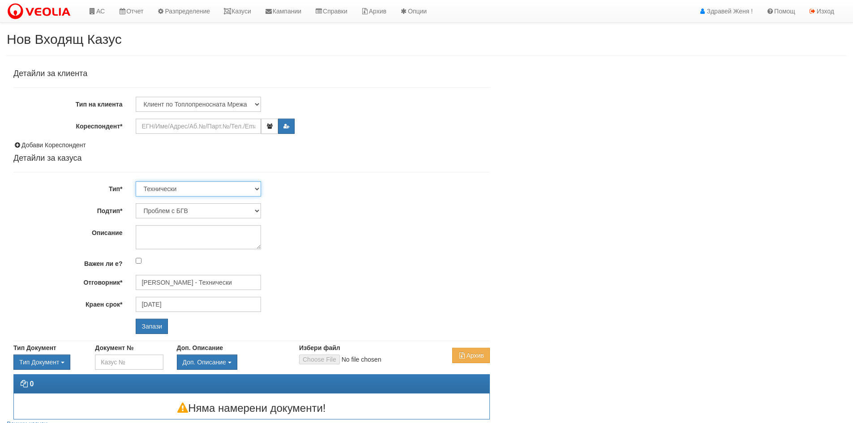
click at [259, 190] on select "Технически ФТС Търговски Административен Производствен Експлоатационен Финансов…" at bounding box center [198, 188] width 125 height 15
select select "1"
click at [136, 181] on select "Технически ФТС Търговски Административен Производствен Експлоатационен Финансов…" at bounding box center [198, 188] width 125 height 15
type input "[DATE]"
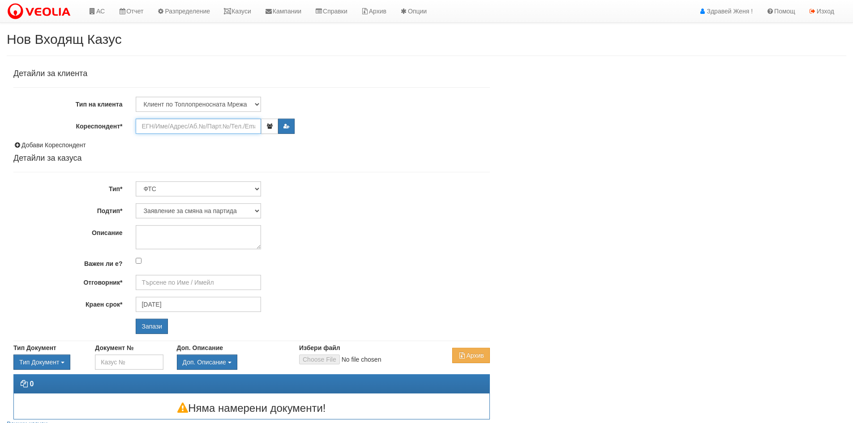
click at [169, 128] on input "Кореспондент*" at bounding box center [198, 126] width 125 height 15
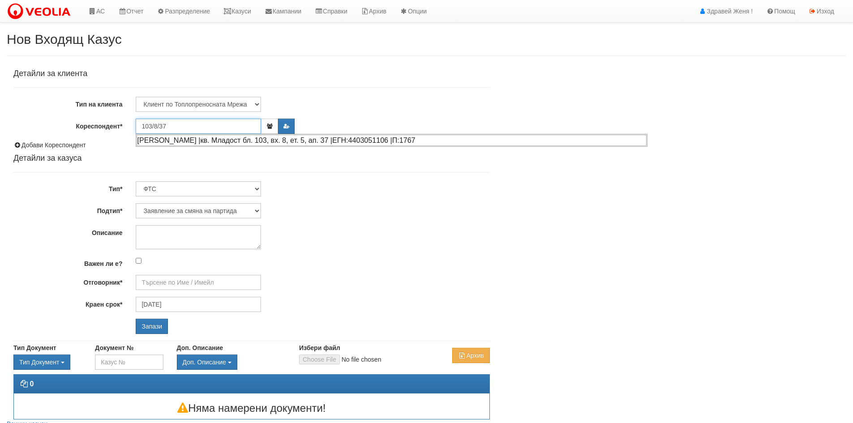
click at [216, 143] on div "[PERSON_NAME] |кв. Младост бл. 103, вх. 8, ет. 5, ап. 37 |ЕГН:4403051106 |П:1767" at bounding box center [392, 140] width 510 height 11
type input "[PERSON_NAME]"
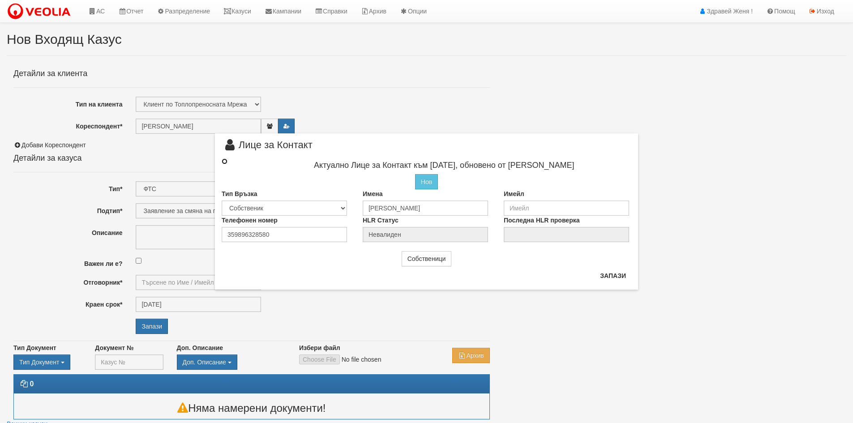
click at [224, 161] on input "radio" at bounding box center [225, 162] width 6 height 6
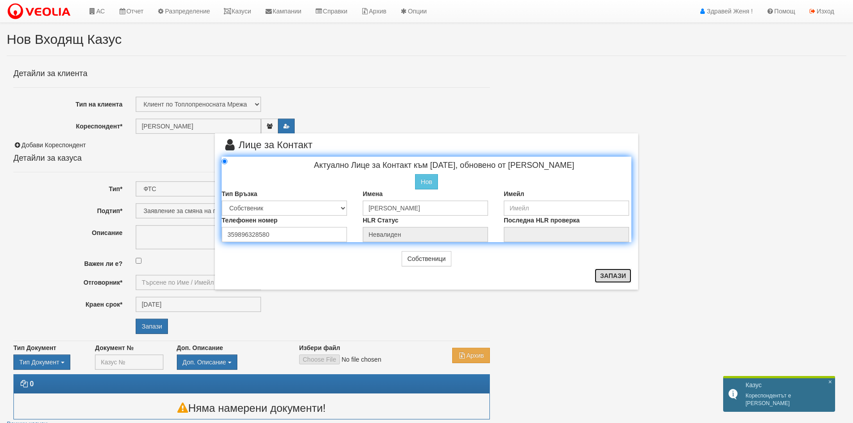
click at [603, 279] on button "Запази" at bounding box center [613, 276] width 37 height 14
radio input "true"
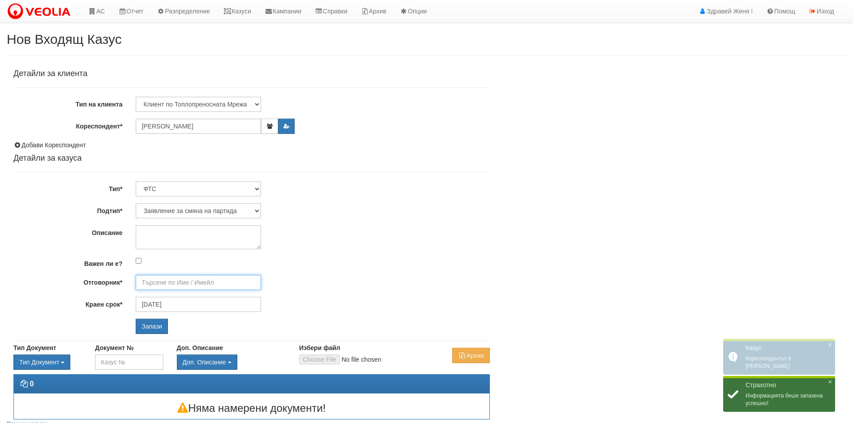
click at [156, 279] on input "Отговорник*" at bounding box center [198, 282] width 125 height 15
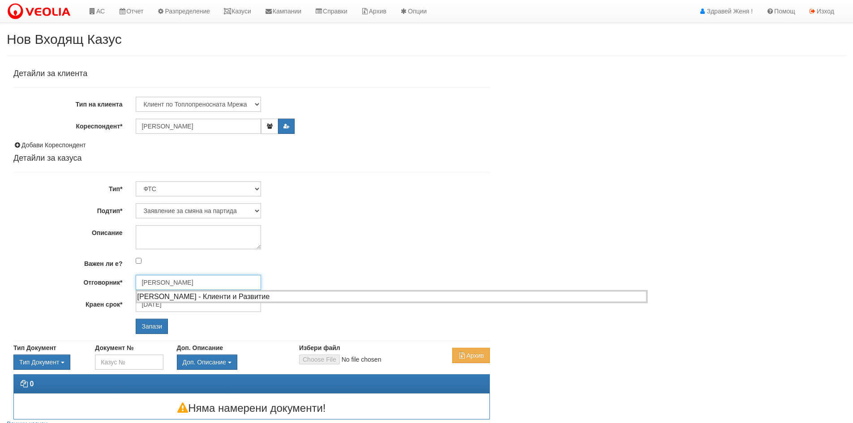
click at [175, 298] on div "Илияна Кръстева - Клиенти и Развитие" at bounding box center [392, 296] width 510 height 11
type input "Илияна Кръстева - Клиенти и Развитие"
click at [159, 330] on input "Запази" at bounding box center [152, 326] width 32 height 15
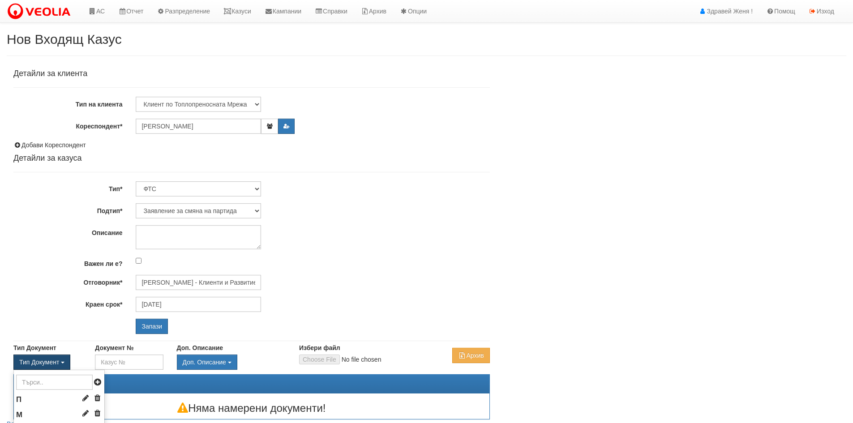
click at [60, 363] on button "Тип Документ" at bounding box center [41, 362] width 57 height 15
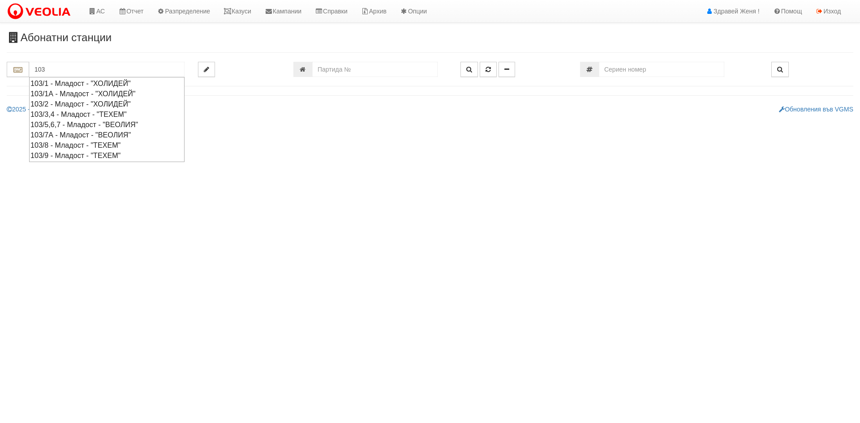
click at [84, 144] on div "103/8 - Младост - "ТЕХЕМ"" at bounding box center [106, 145] width 153 height 10
type input "103/8 - Младост - "ТЕХЕМ""
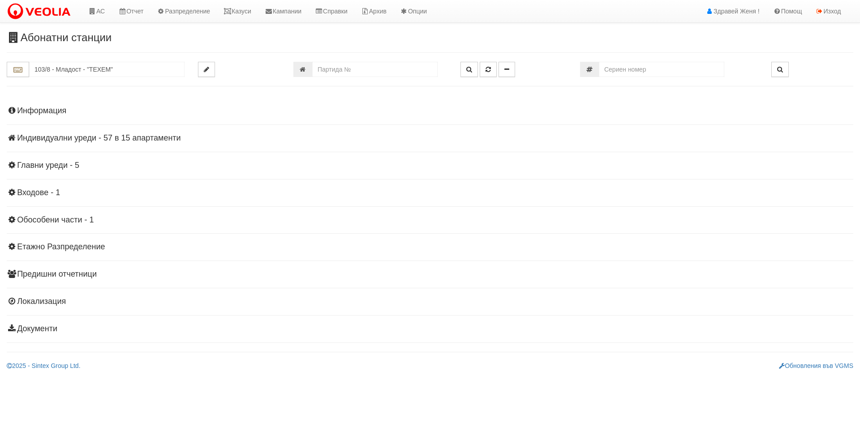
click at [61, 111] on h4 "Информация" at bounding box center [430, 111] width 846 height 9
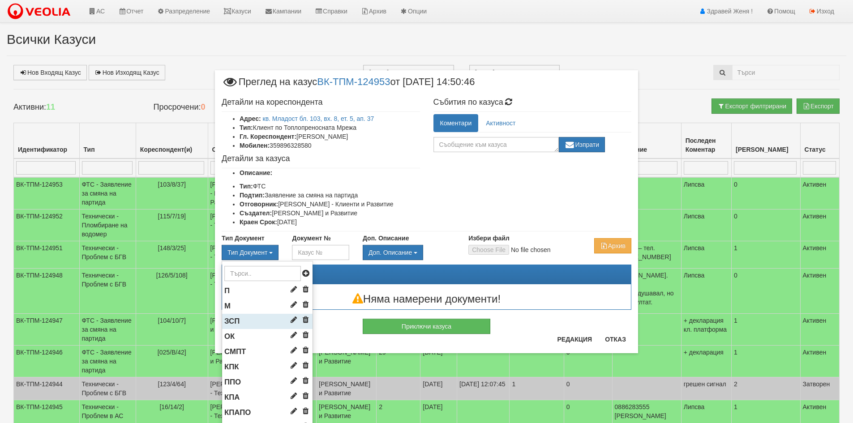
click at [243, 319] on li "ЗСП" at bounding box center [267, 321] width 90 height 15
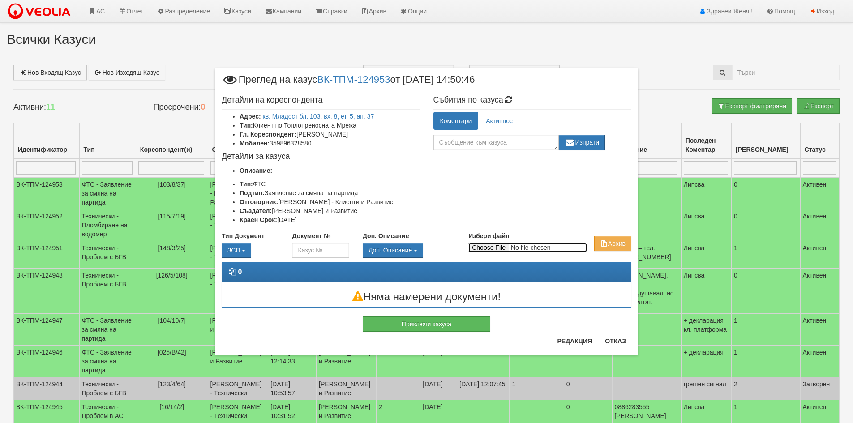
click at [479, 248] on input "Избери файл" at bounding box center [527, 248] width 119 height 10
type input "C:\fakepath\DOC026.pdf"
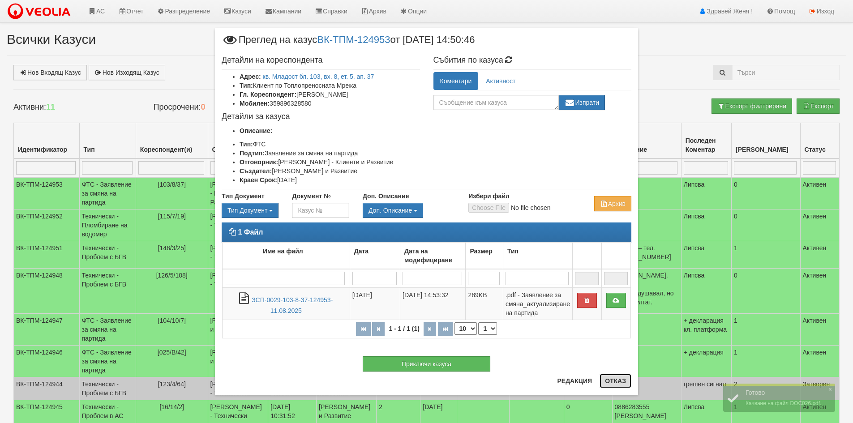
click at [611, 383] on button "Отказ" at bounding box center [616, 381] width 32 height 14
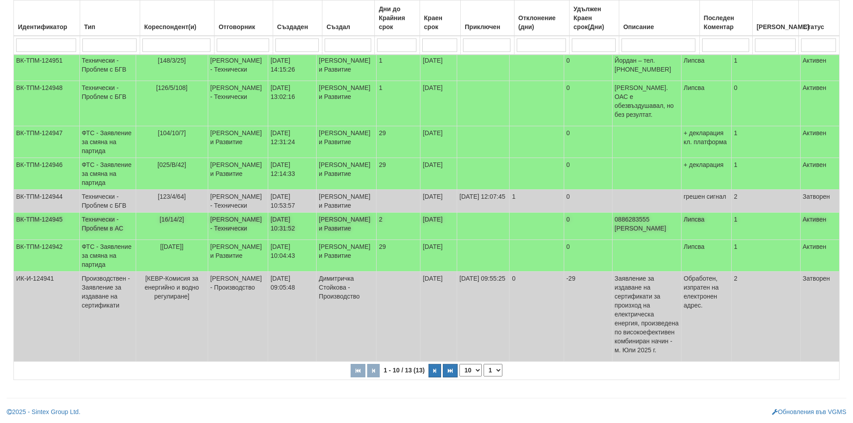
scroll to position [259, 0]
click at [439, 370] on button "button" at bounding box center [435, 370] width 13 height 13
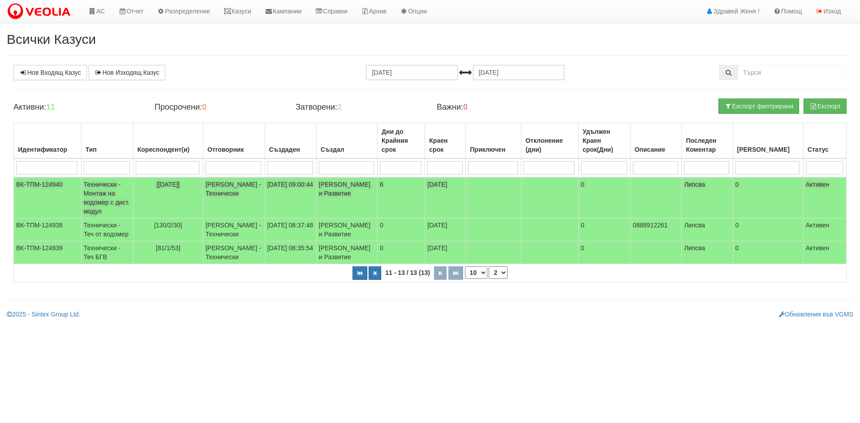
click at [101, 195] on td "Технически - Монтаж на водомер с дист. модул" at bounding box center [107, 197] width 52 height 41
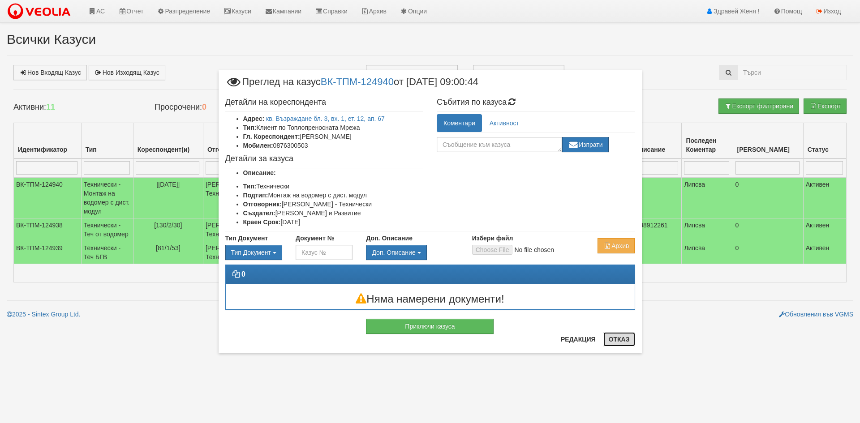
click at [611, 339] on button "Отказ" at bounding box center [619, 339] width 32 height 14
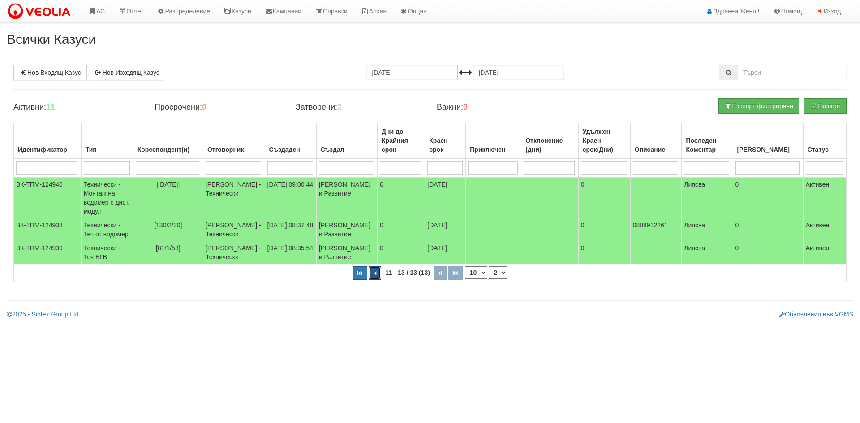
click at [376, 276] on icon "button" at bounding box center [374, 273] width 3 height 5
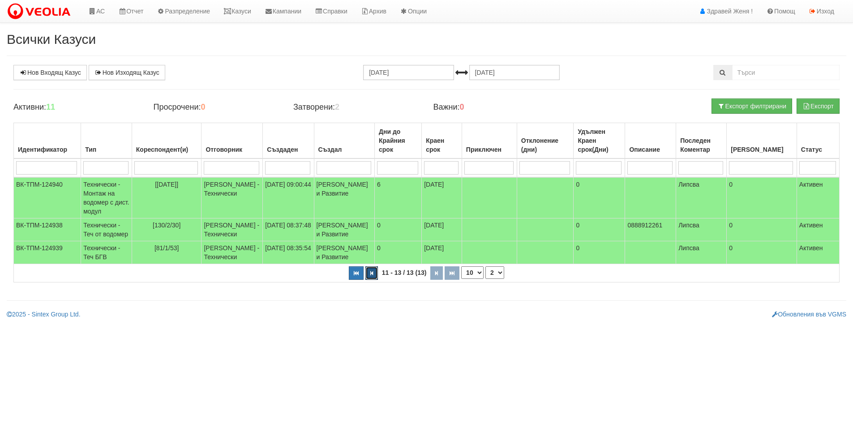
select select "1"
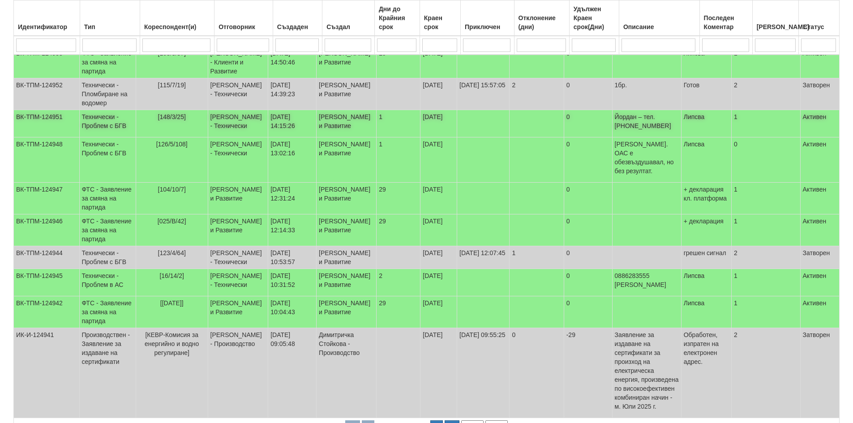
scroll to position [134, 0]
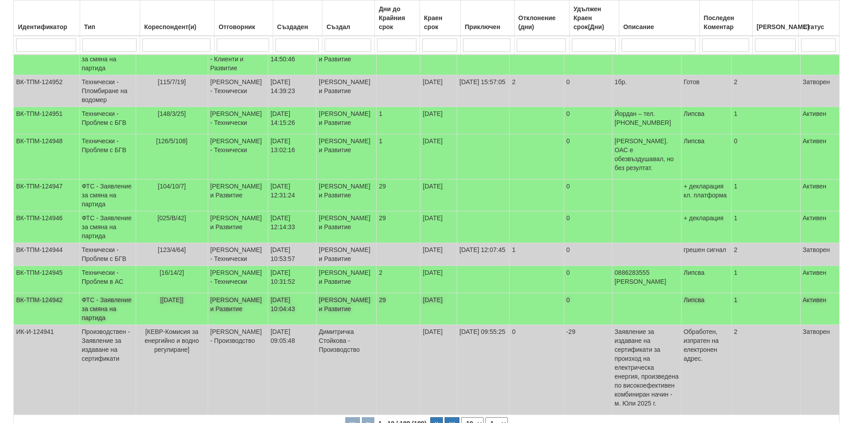
click at [227, 325] on td "[PERSON_NAME] и Развитие" at bounding box center [238, 309] width 60 height 32
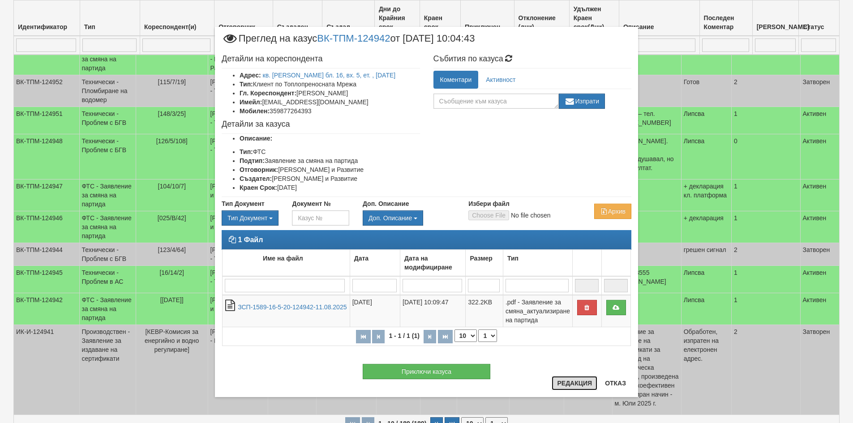
click at [575, 382] on button "Редакция" at bounding box center [575, 383] width 46 height 14
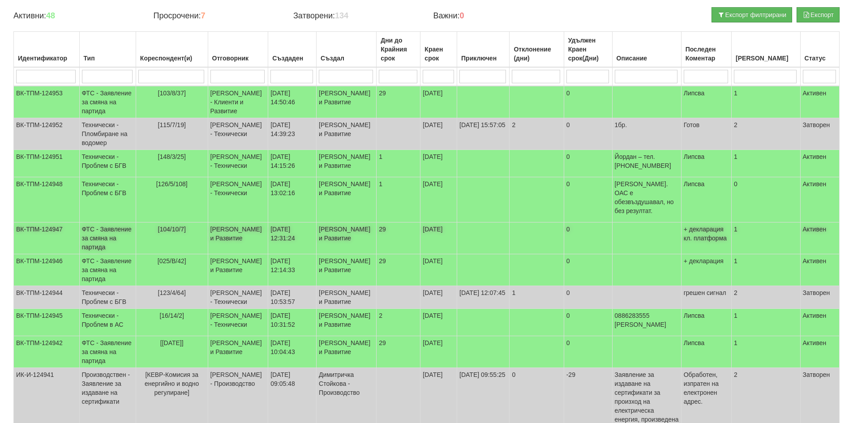
scroll to position [0, 0]
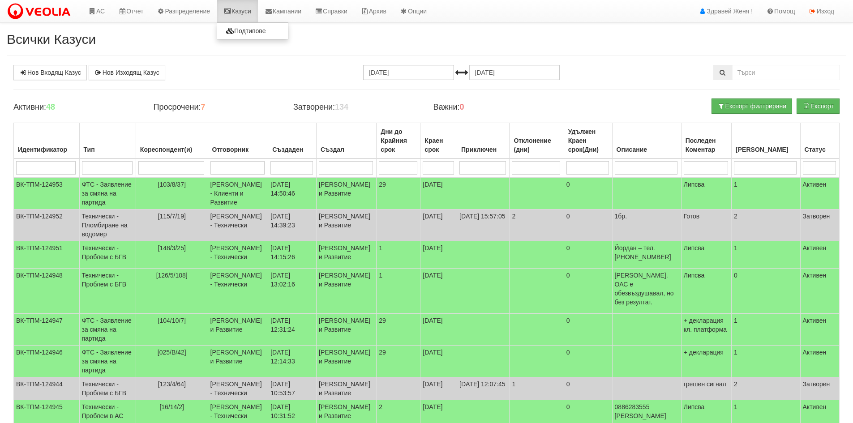
click at [242, 11] on link "Казуси" at bounding box center [237, 11] width 41 height 22
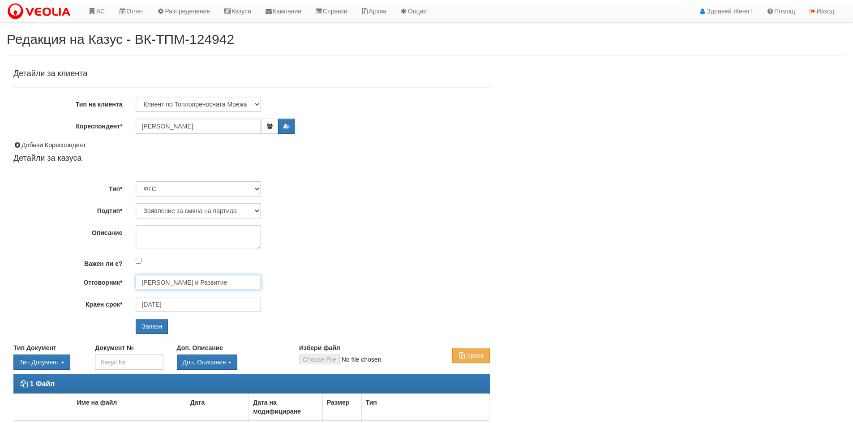
click at [177, 284] on input "[PERSON_NAME] и Развитие" at bounding box center [198, 282] width 125 height 15
type input "m"
click at [184, 296] on div "[PERSON_NAME] и Развитие" at bounding box center [392, 296] width 510 height 11
type input "[PERSON_NAME] и Развитие"
click at [147, 330] on input "Запази" at bounding box center [152, 326] width 32 height 15
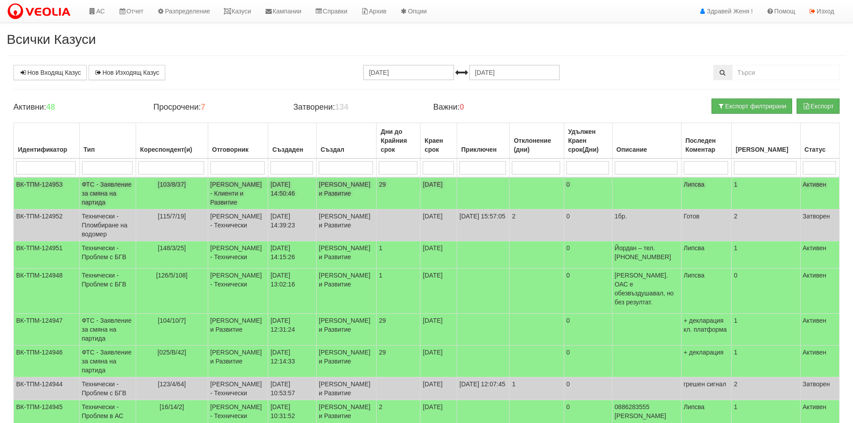
click at [237, 190] on td "[PERSON_NAME] - Клиенти и Развитие" at bounding box center [238, 193] width 60 height 32
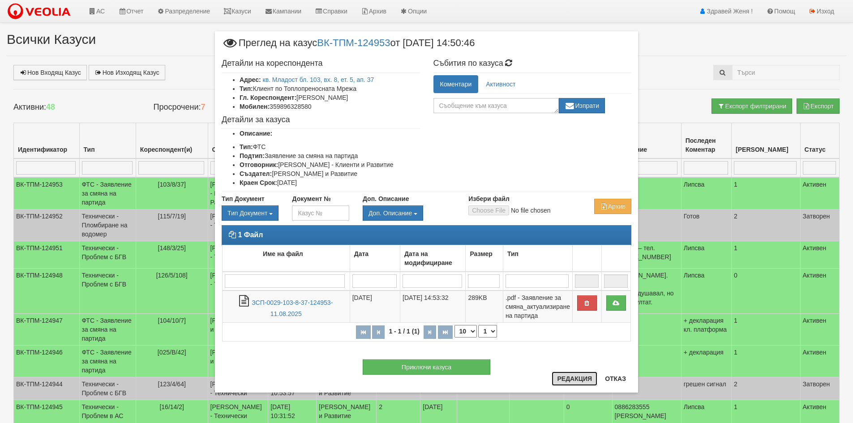
click at [582, 378] on button "Редакция" at bounding box center [575, 379] width 46 height 14
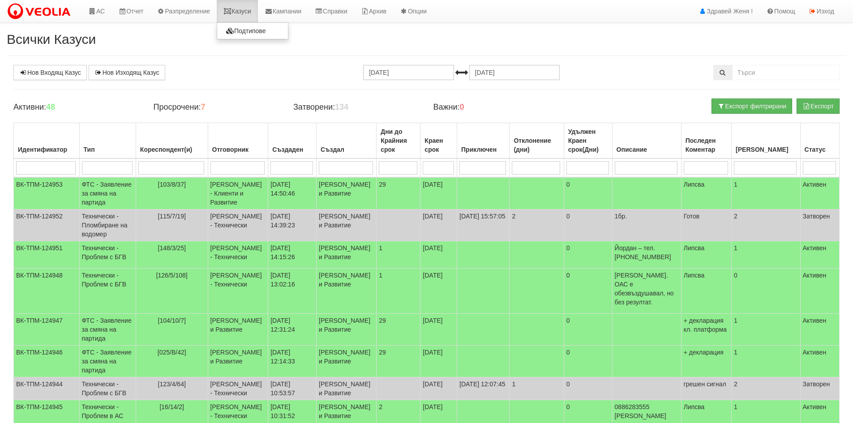
click at [253, 13] on link "Казуси" at bounding box center [237, 11] width 41 height 22
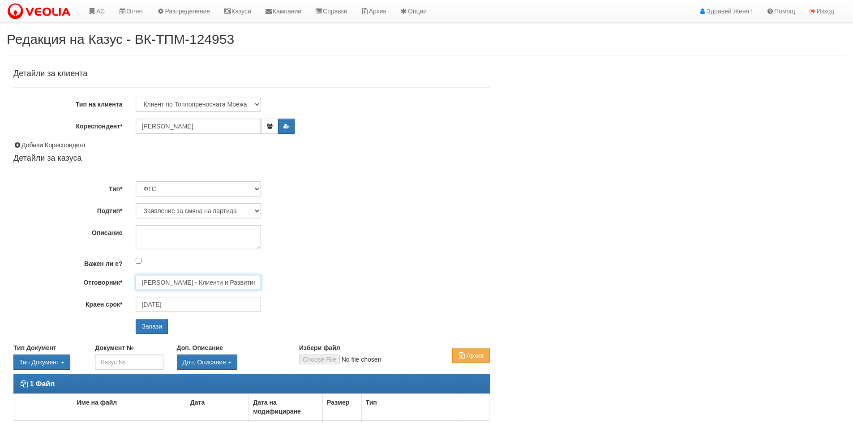
click at [206, 283] on input "Илияна Кръстева - Клиенти и Развитие" at bounding box center [198, 282] width 125 height 15
click at [240, 291] on div "Миглена Михова - Клиенти и Развитие" at bounding box center [392, 296] width 510 height 11
type input "Миглена Михова - Клиенти и Развитие"
click at [154, 328] on input "Запази" at bounding box center [152, 326] width 32 height 15
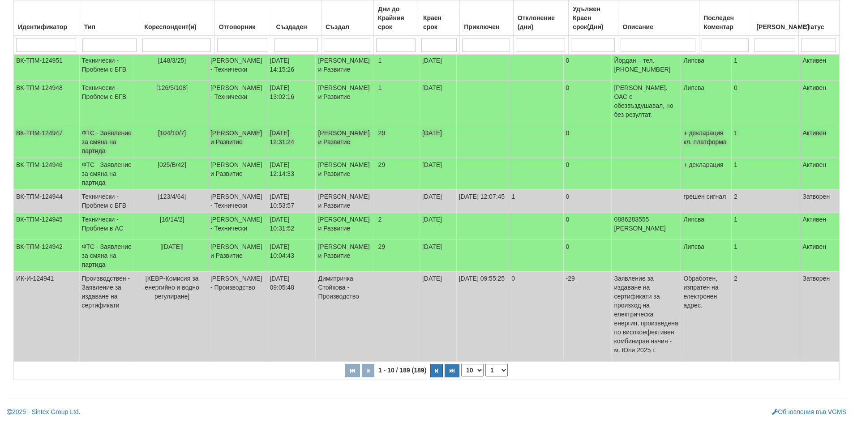
scroll to position [259, 0]
click at [472, 371] on select "10 20 30 40" at bounding box center [472, 370] width 22 height 13
select select "40"
click at [463, 377] on select "10 20 30 40" at bounding box center [472, 370] width 22 height 13
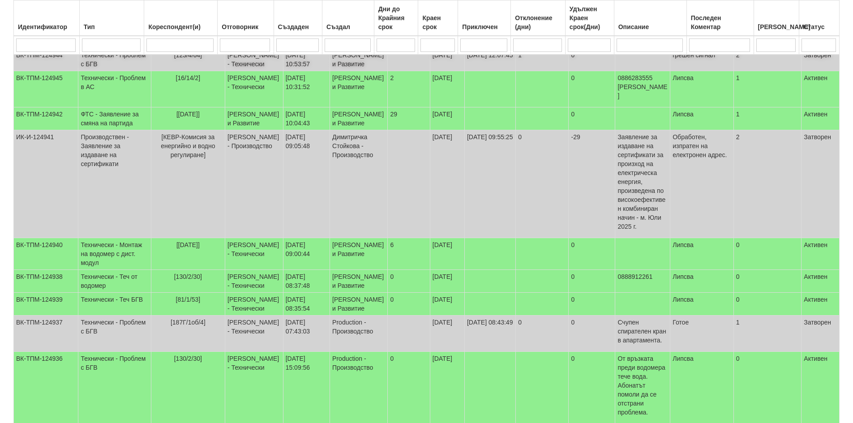
scroll to position [304, 0]
